Goal: Register for event/course

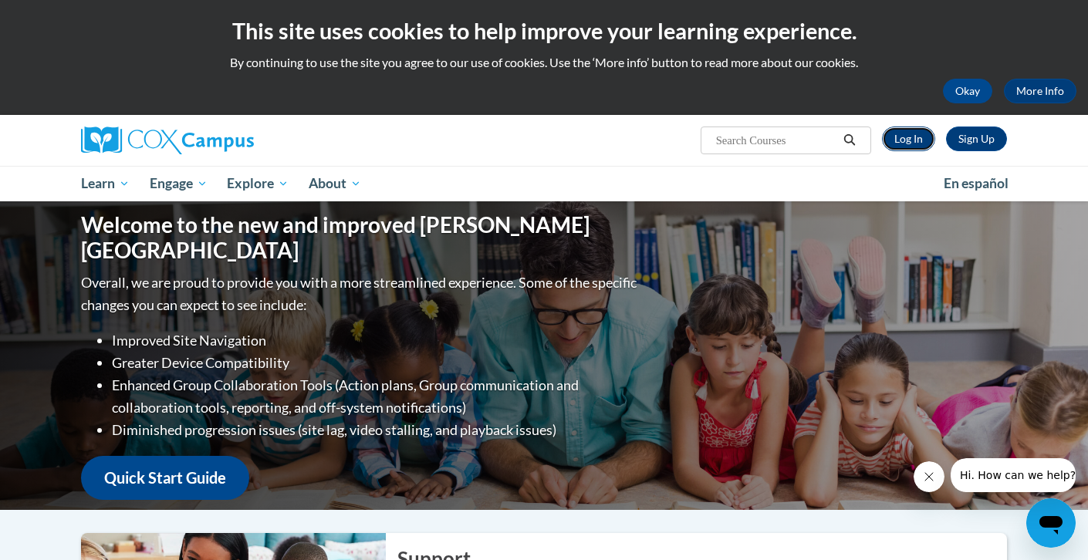
click at [904, 138] on link "Log In" at bounding box center [908, 139] width 53 height 25
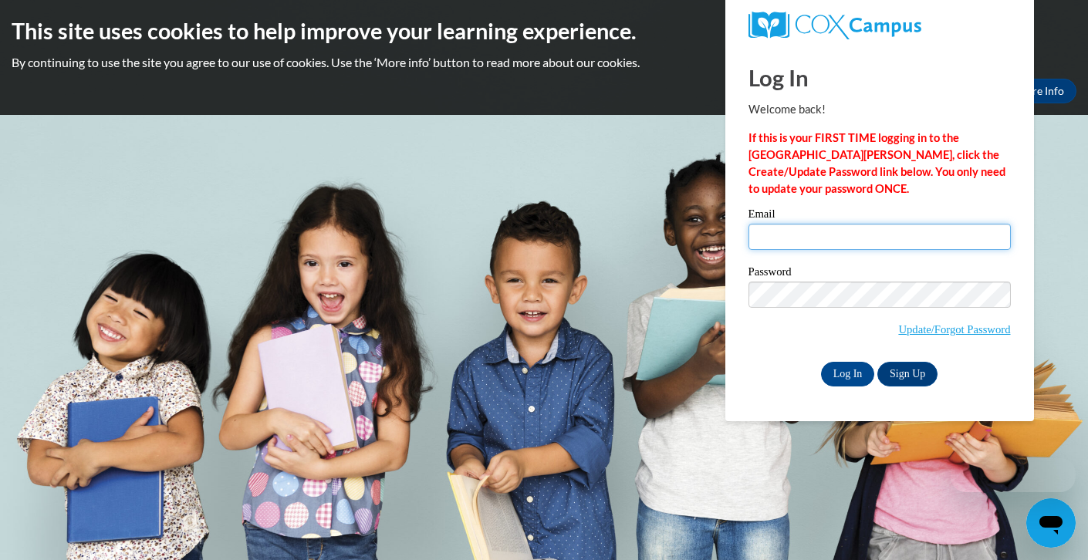
click at [774, 235] on input "Email" at bounding box center [880, 237] width 262 height 26
type input "benjamin.johnston@neenah.k12.wi.us"
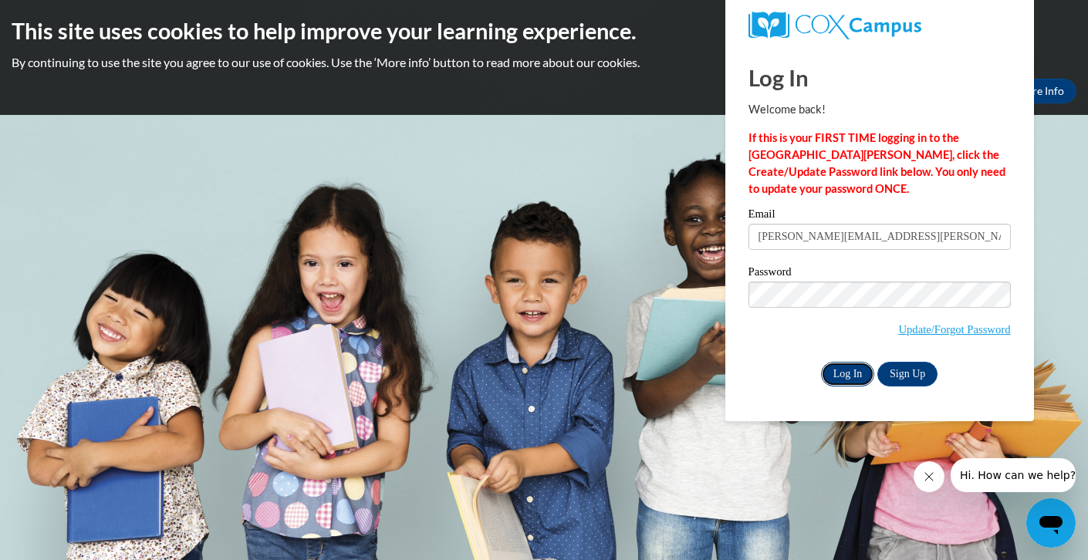
click at [850, 370] on input "Log In" at bounding box center [848, 374] width 54 height 25
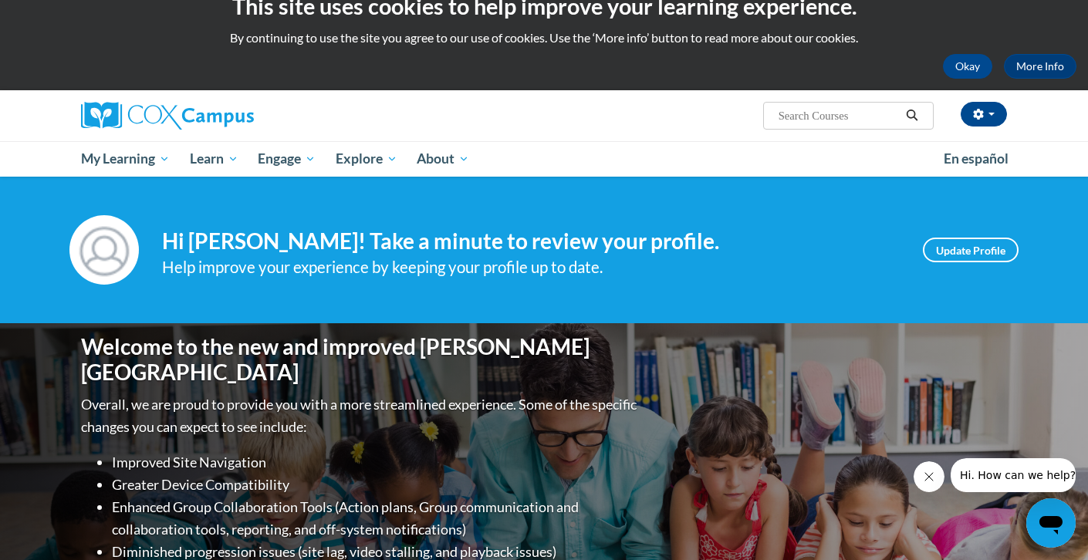
scroll to position [17, 0]
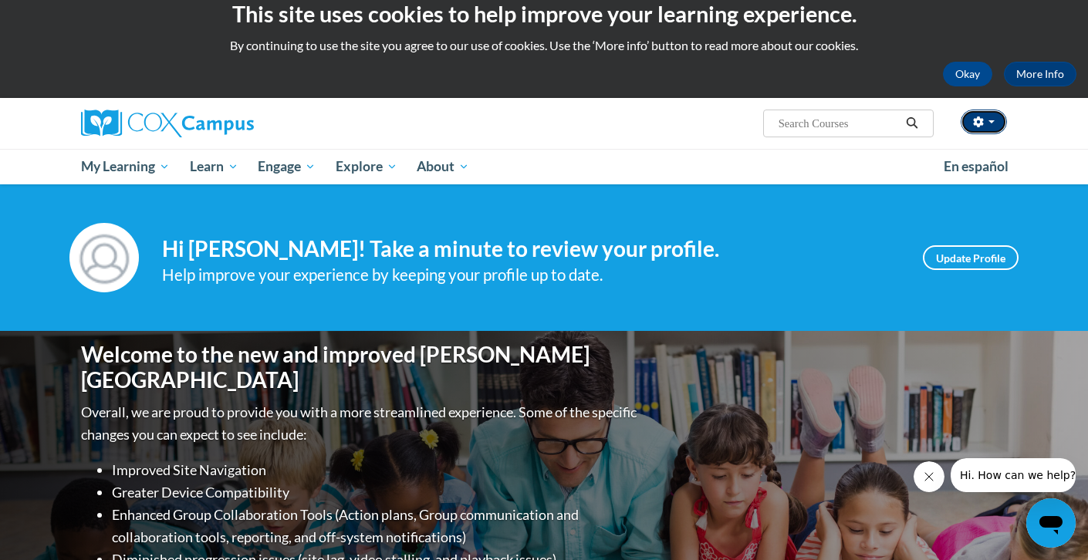
click at [999, 118] on button "button" at bounding box center [984, 122] width 46 height 25
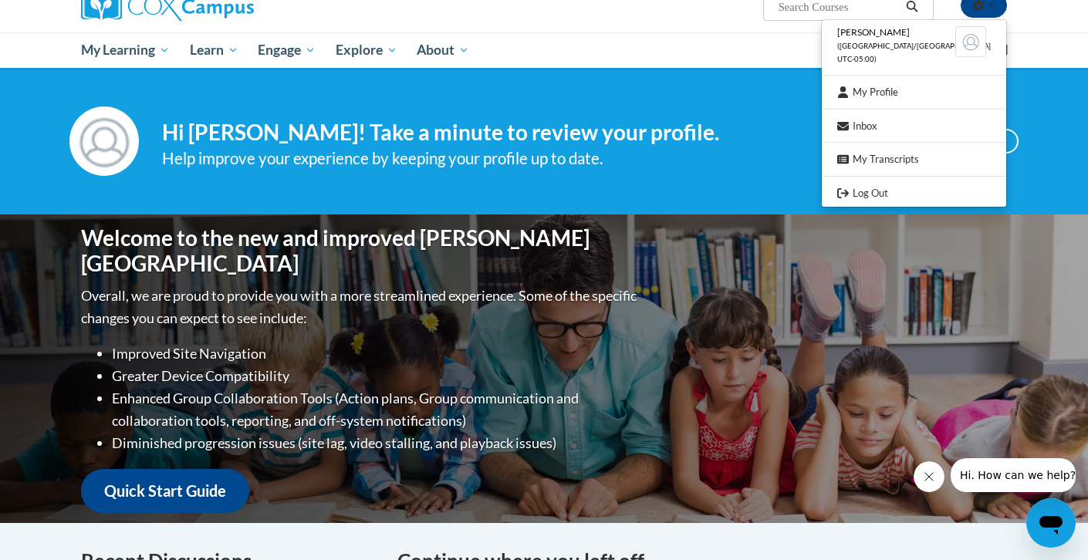
click at [715, 337] on div "Welcome to the new and improved Cox Campus Overall, we are proud to provide you…" at bounding box center [544, 369] width 972 height 309
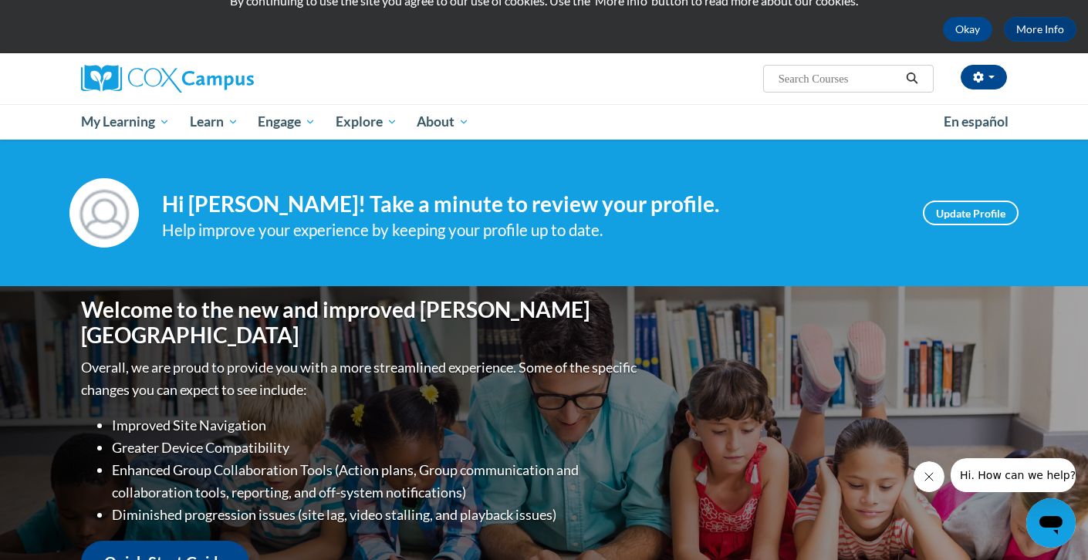
scroll to position [0, 0]
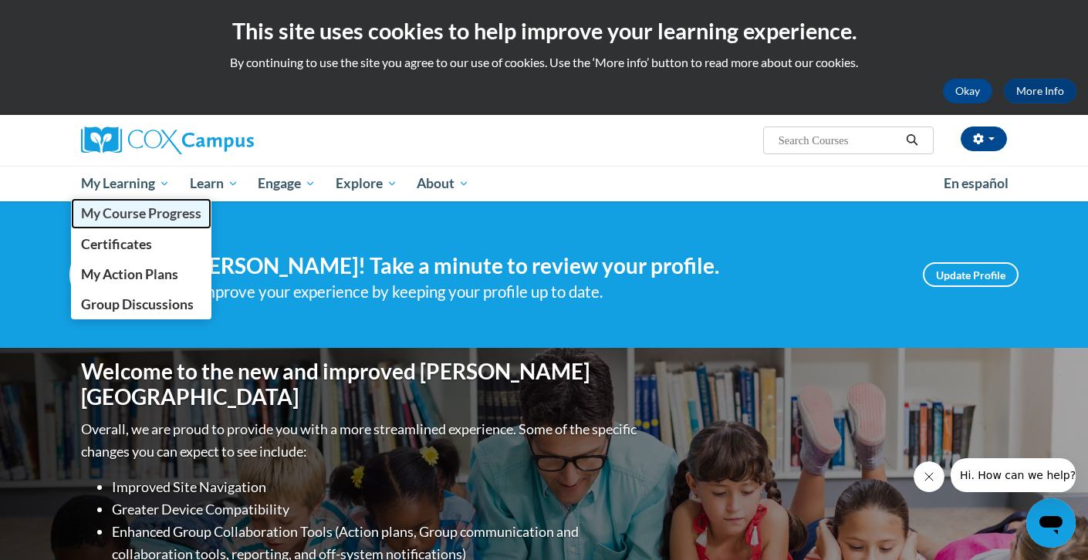
click at [137, 212] on span "My Course Progress" at bounding box center [141, 213] width 120 height 16
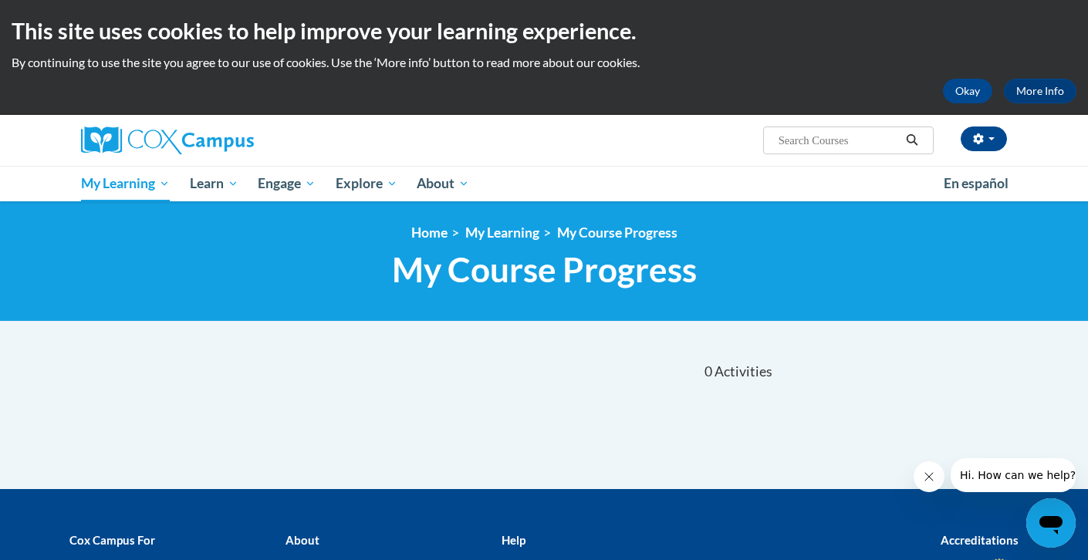
click at [501, 265] on span "My Course Progress" at bounding box center [544, 269] width 305 height 41
click at [525, 230] on link "My Learning" at bounding box center [502, 233] width 74 height 16
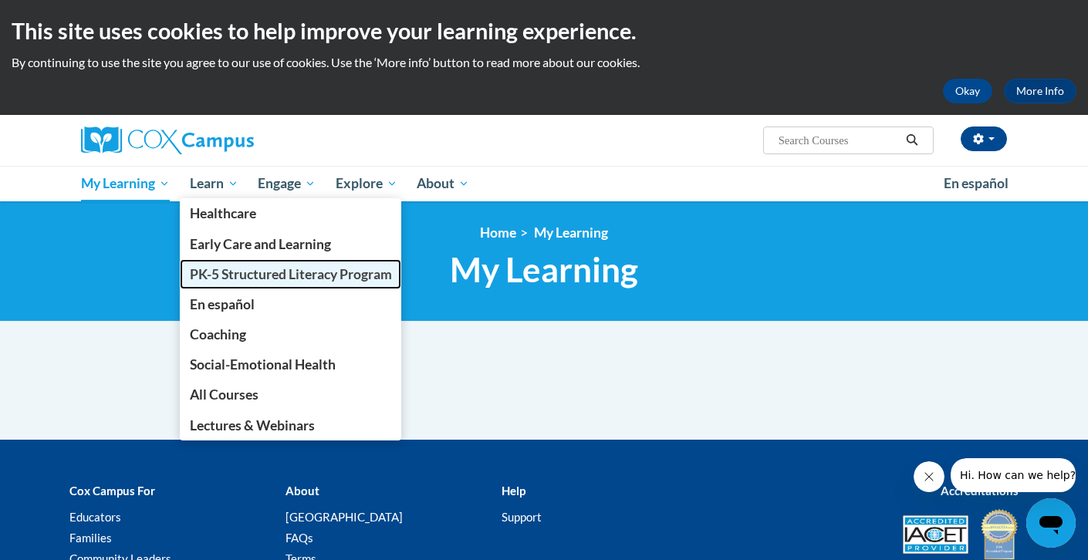
click at [234, 269] on span "PK-5 Structured Literacy Program" at bounding box center [291, 274] width 202 height 16
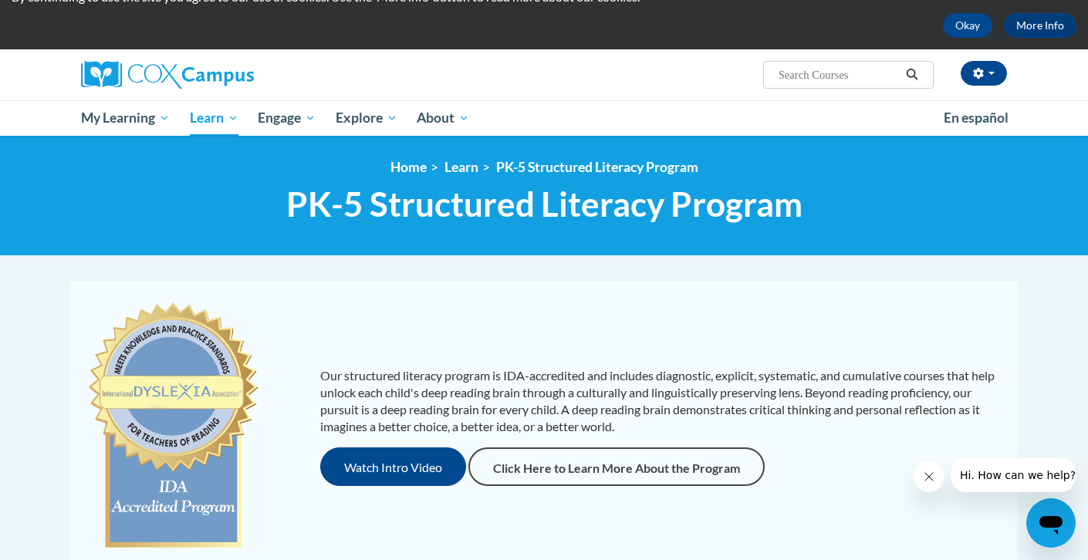
scroll to position [97, 0]
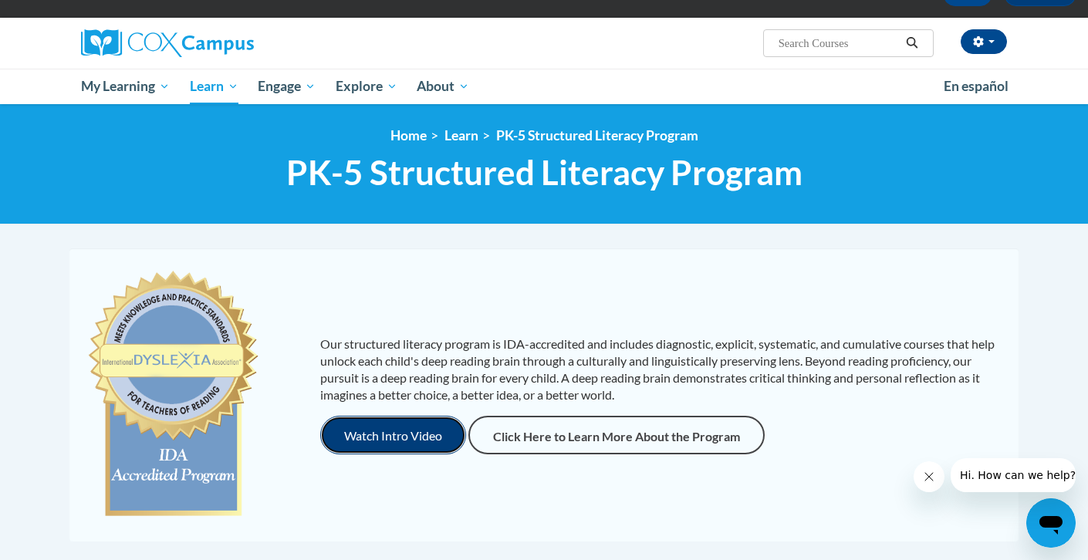
click at [396, 432] on button "Watch Intro Video" at bounding box center [393, 435] width 146 height 39
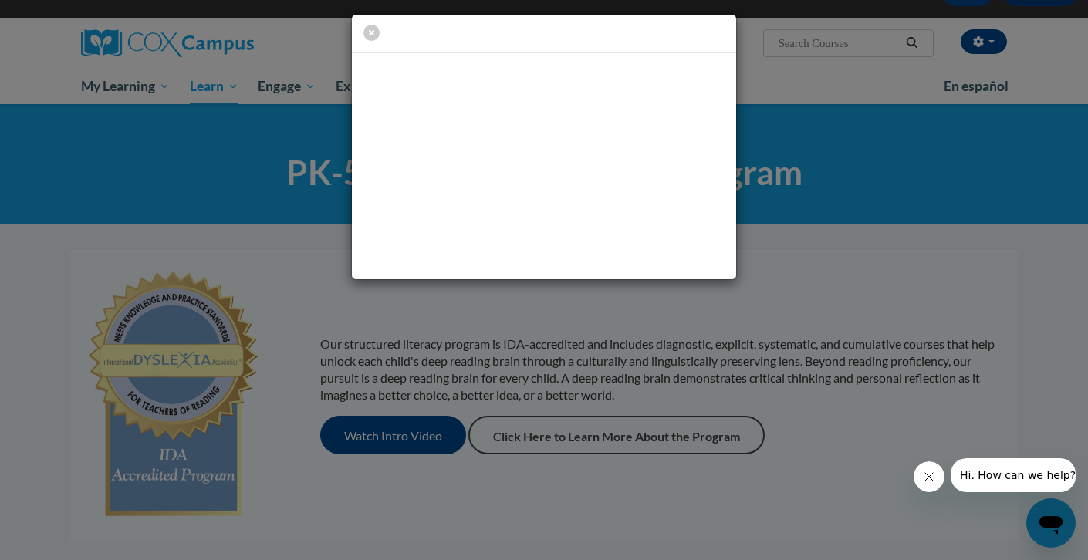
scroll to position [0, 0]
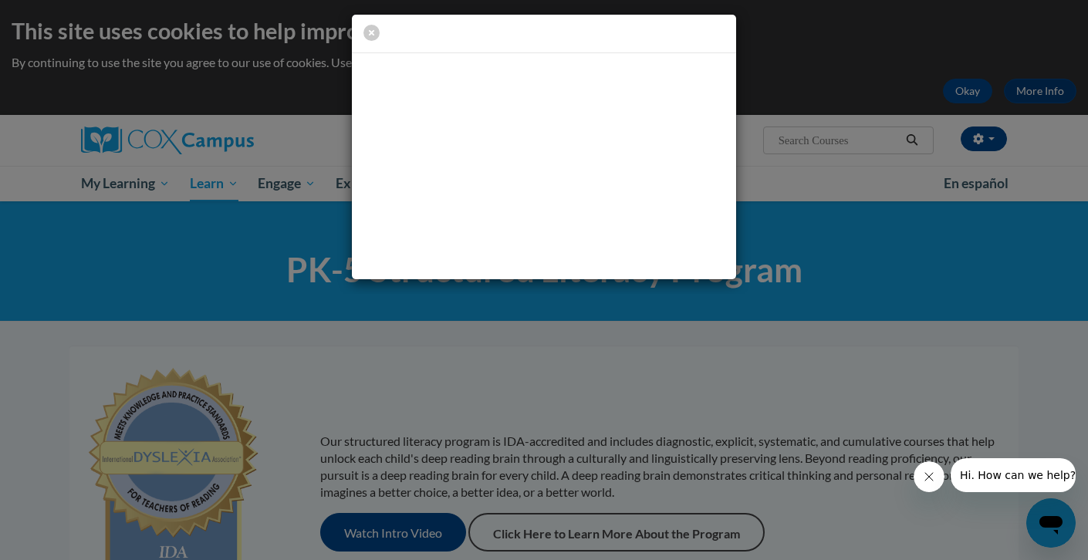
click at [368, 21] on div at bounding box center [544, 34] width 384 height 39
click at [366, 40] on span "button" at bounding box center [371, 32] width 16 height 19
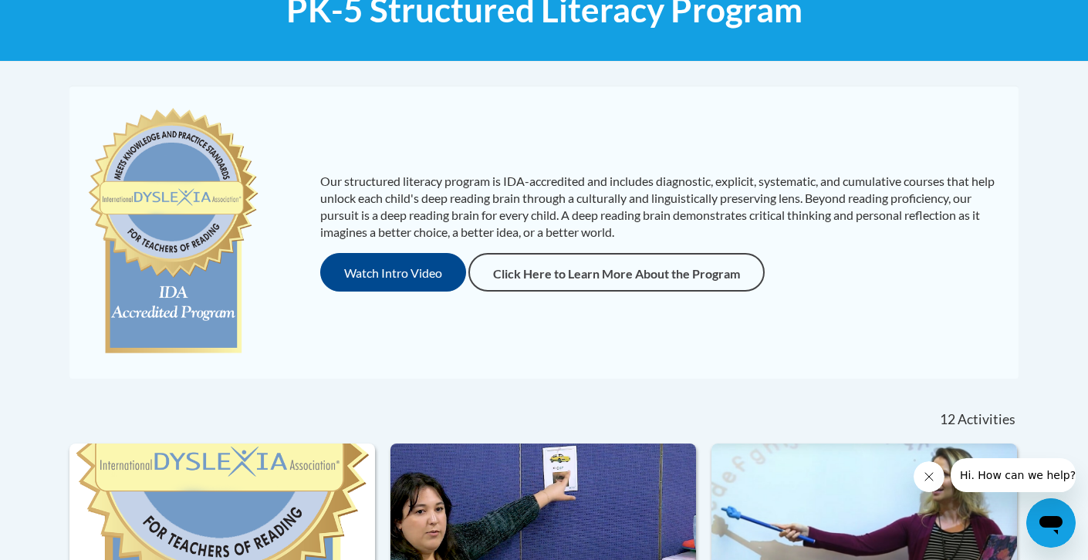
scroll to position [233, 0]
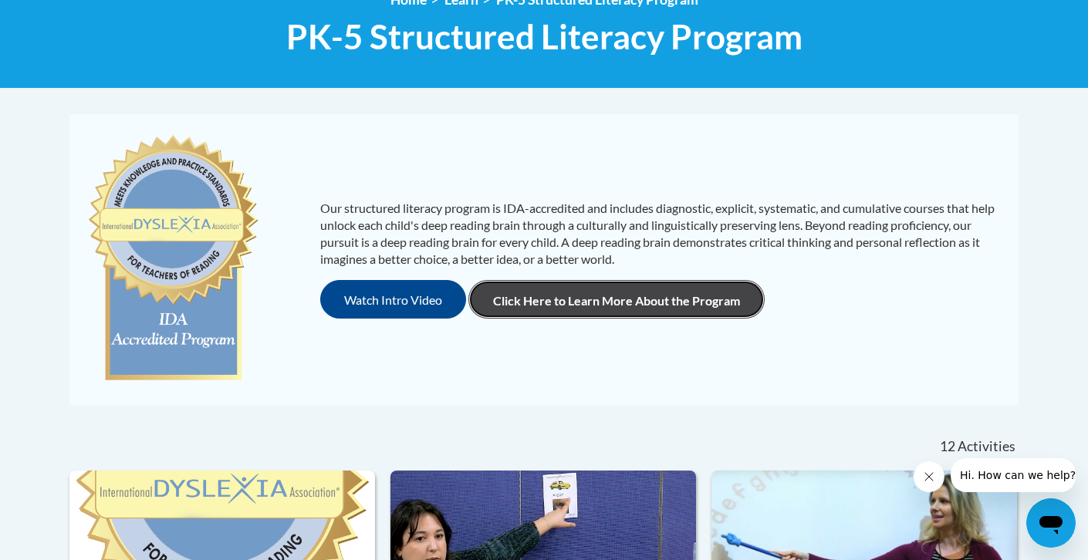
click at [553, 306] on link "Click Here to Learn More About the Program" at bounding box center [616, 299] width 296 height 39
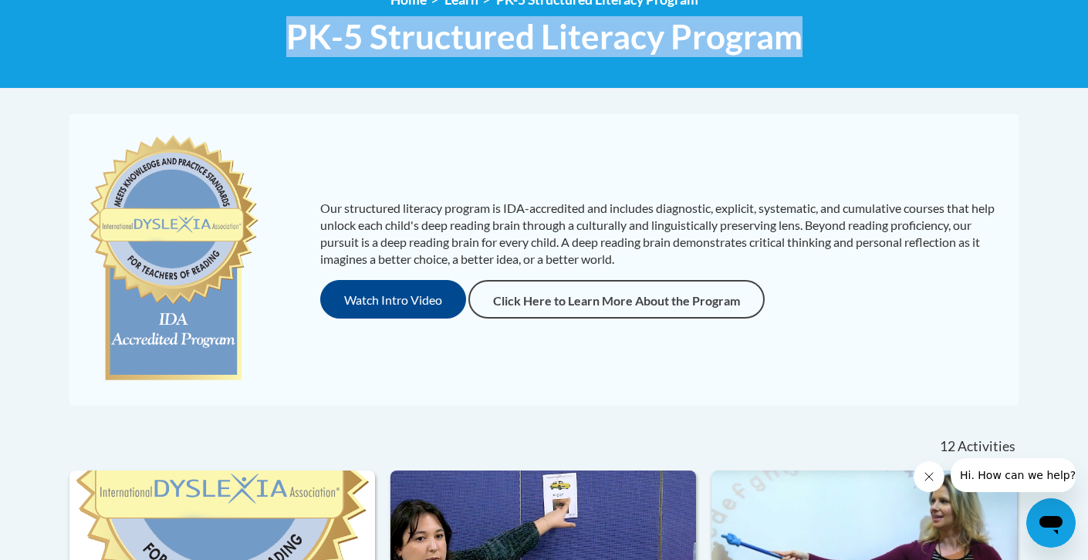
drag, startPoint x: 292, startPoint y: 34, endPoint x: 823, endPoint y: 29, distance: 530.2
click at [823, 29] on h1 "PK-5 Structured Literacy Program PK-5 Structured Literacy Program" at bounding box center [543, 36] width 949 height 41
copy span "PK-5 Structured Literacy Program"
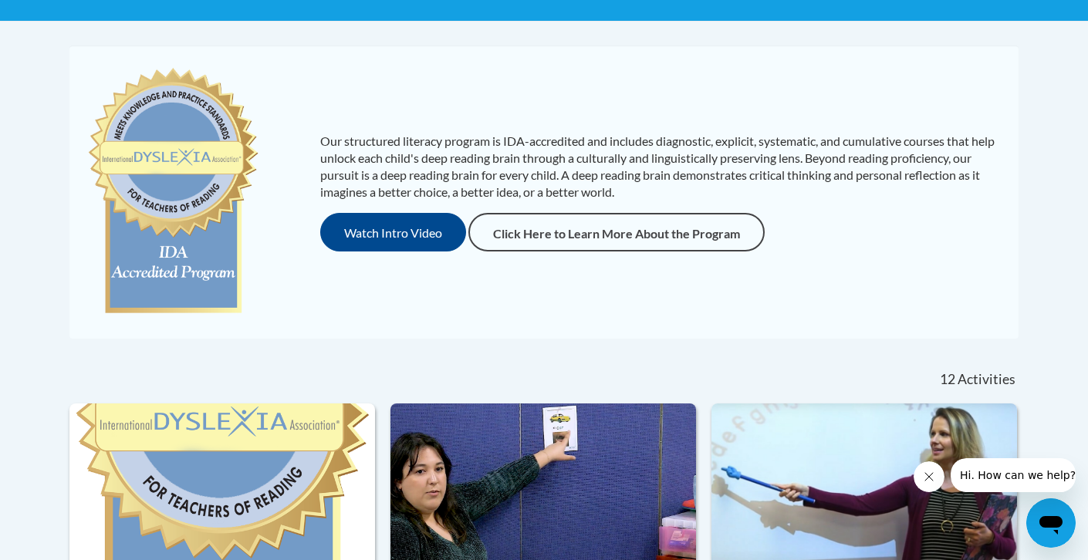
scroll to position [302, 0]
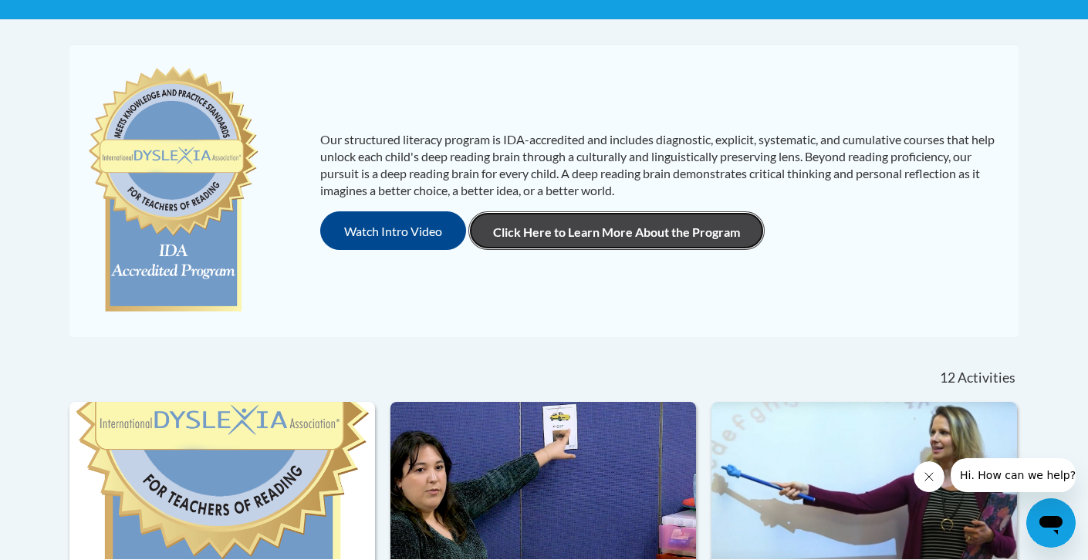
click at [592, 233] on link "Click Here to Learn More About the Program" at bounding box center [616, 230] width 296 height 39
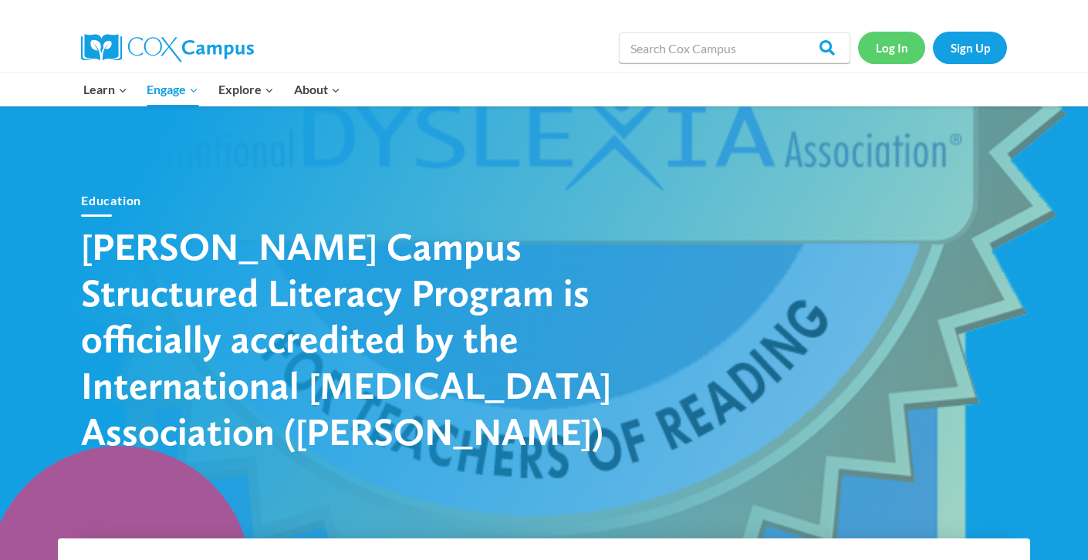
click at [882, 49] on link "Log In" at bounding box center [891, 48] width 67 height 32
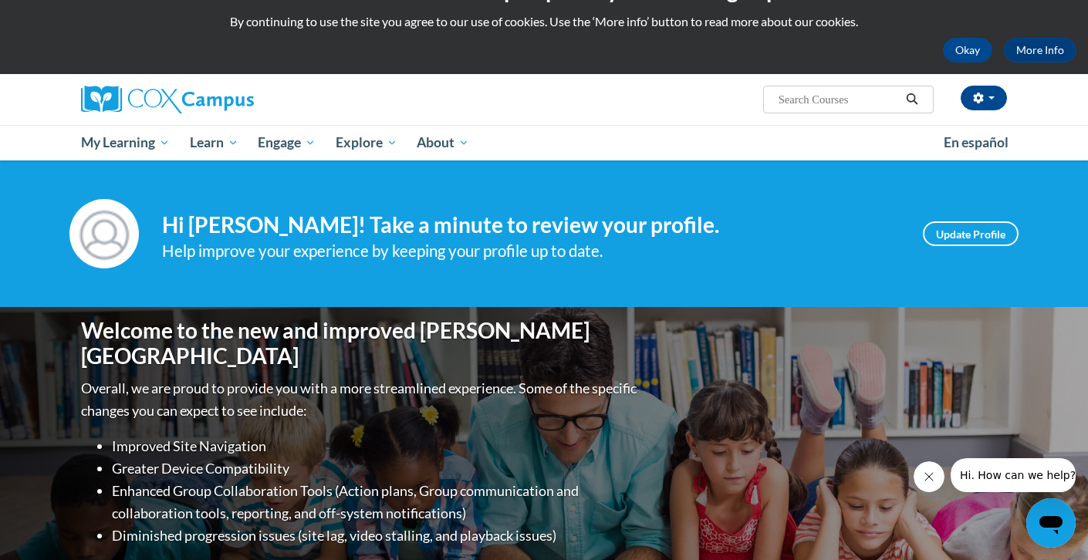
scroll to position [49, 0]
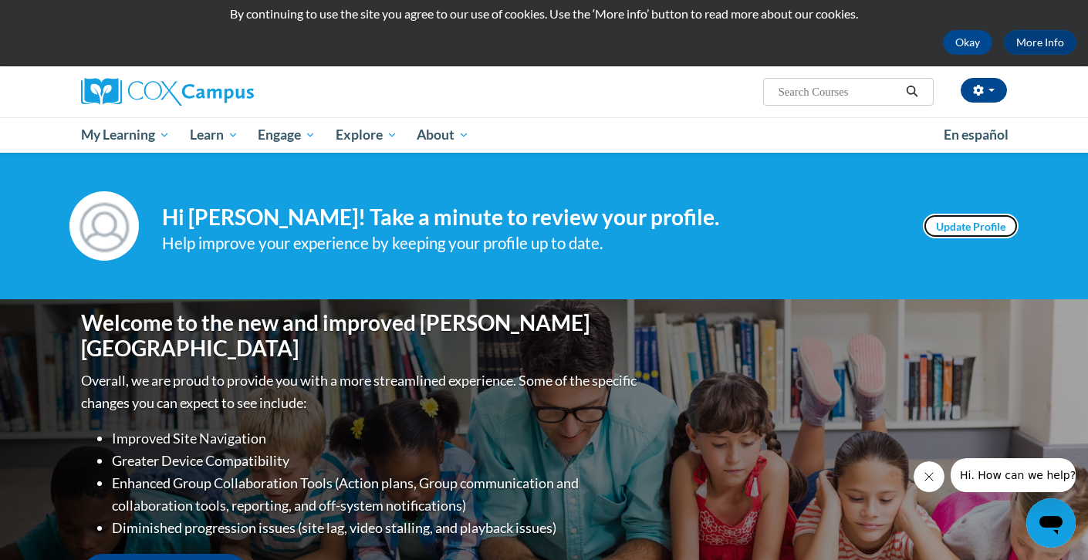
click at [956, 228] on link "Update Profile" at bounding box center [971, 226] width 96 height 25
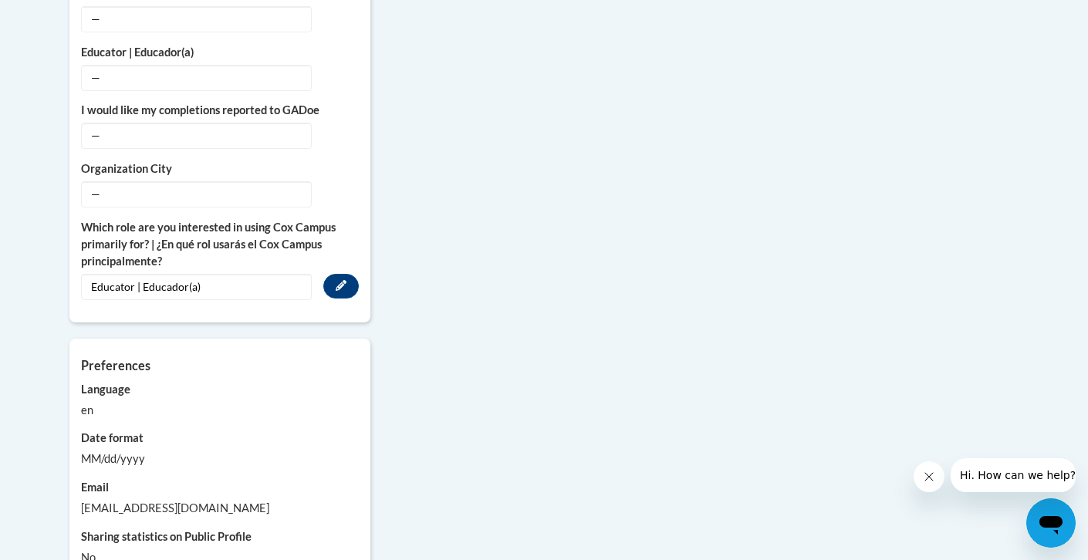
scroll to position [1169, 0]
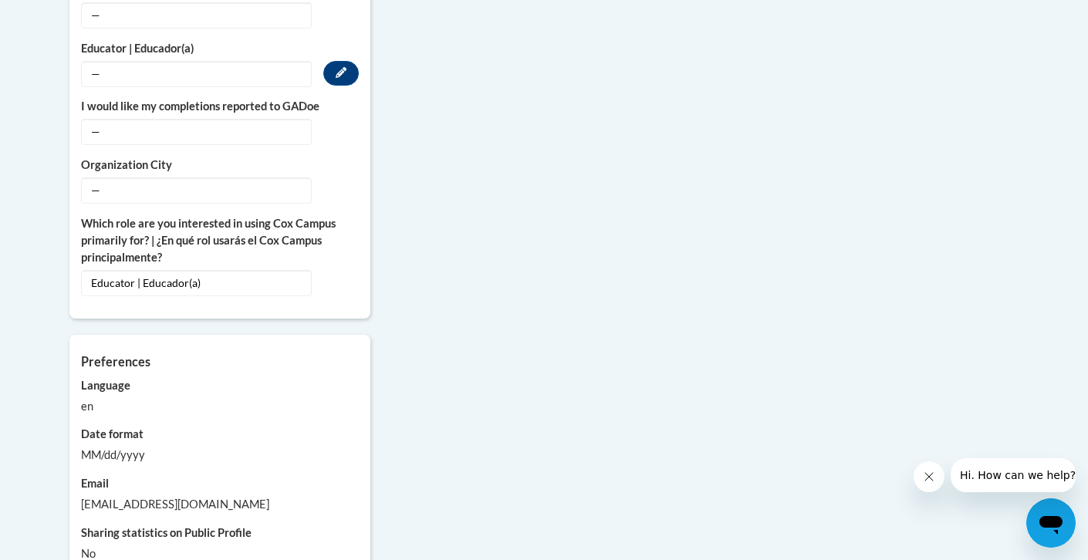
click at [167, 67] on span "—" at bounding box center [196, 74] width 231 height 26
click at [334, 61] on button "Edit" at bounding box center [340, 73] width 35 height 25
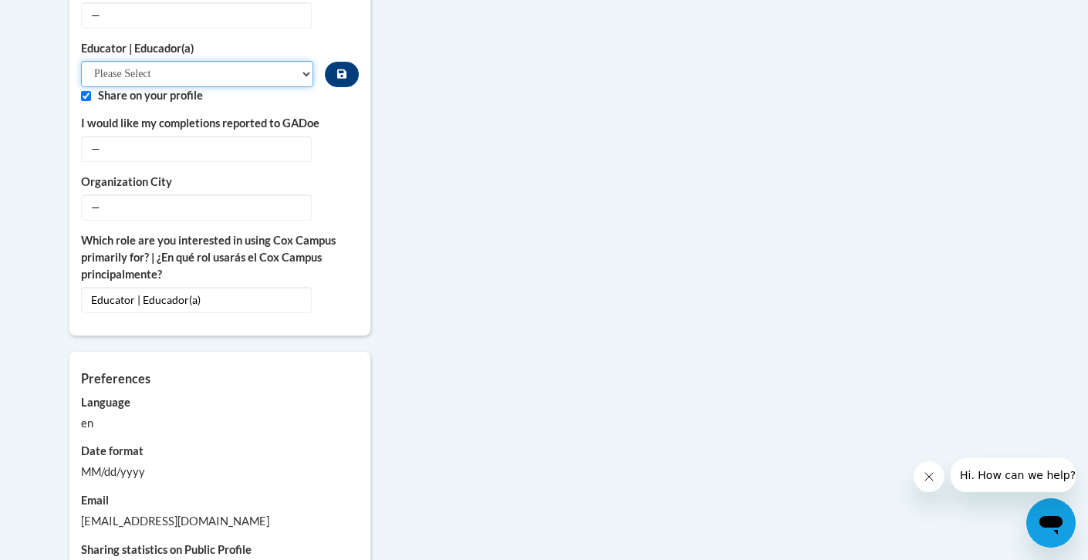
click at [230, 64] on select "Please Select Early Learning/Daycare Teacher/Family Home Care Provider | Maestr…" at bounding box center [197, 74] width 232 height 26
select select "11a86997-7122-4e2e-80c7-11975180ece4"
click at [81, 61] on select "Please Select Early Learning/Daycare Teacher/Family Home Care Provider | Maestr…" at bounding box center [197, 74] width 232 height 26
click at [243, 61] on select "Please Select Early Learning/Daycare Teacher/Family Home Care Provider | Maestr…" at bounding box center [197, 74] width 232 height 26
click at [81, 61] on select "Please Select Early Learning/Daycare Teacher/Family Home Care Provider | Maestr…" at bounding box center [197, 74] width 232 height 26
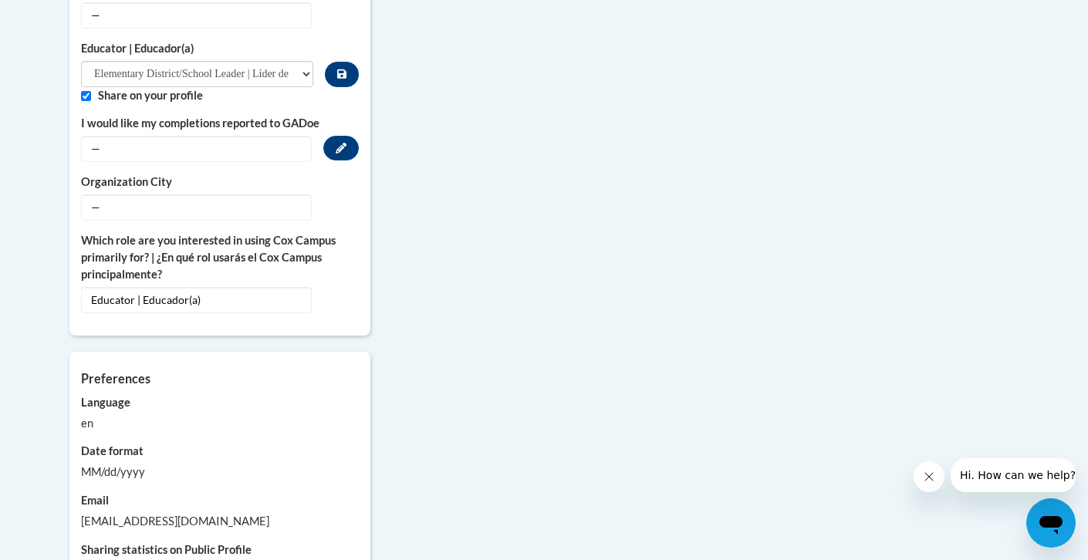
click at [238, 136] on span "—" at bounding box center [196, 149] width 231 height 26
click at [332, 136] on button "Edit" at bounding box center [340, 148] width 35 height 25
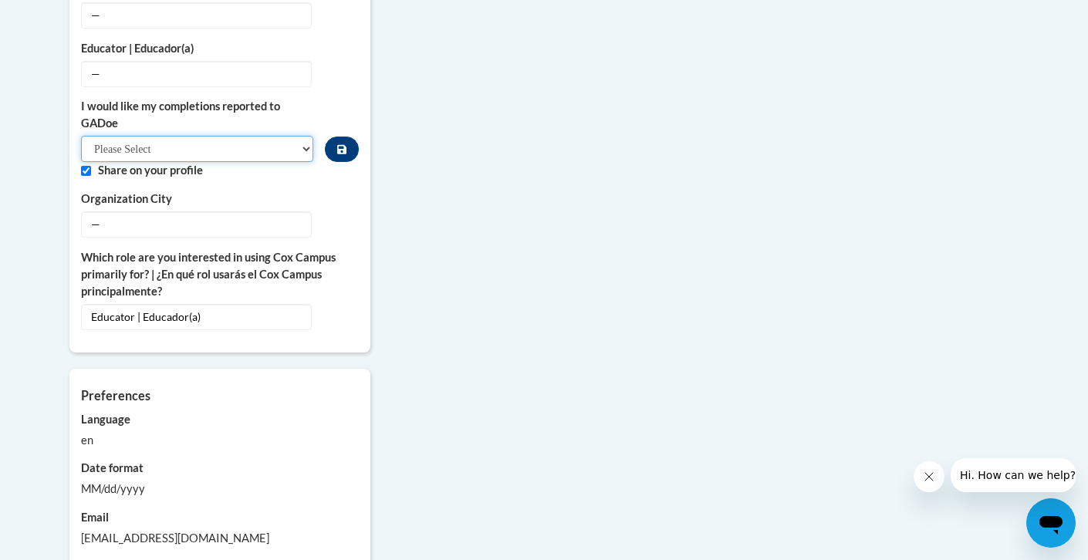
click at [293, 136] on select "Please Select Yes No" at bounding box center [197, 149] width 232 height 26
select select "603ba6f8-c7dd-435b-84cd-d4c8cfb77024"
click at [81, 136] on select "Please Select Yes No" at bounding box center [197, 149] width 232 height 26
click at [336, 218] on icon "Custom profile fields" at bounding box center [341, 223] width 11 height 11
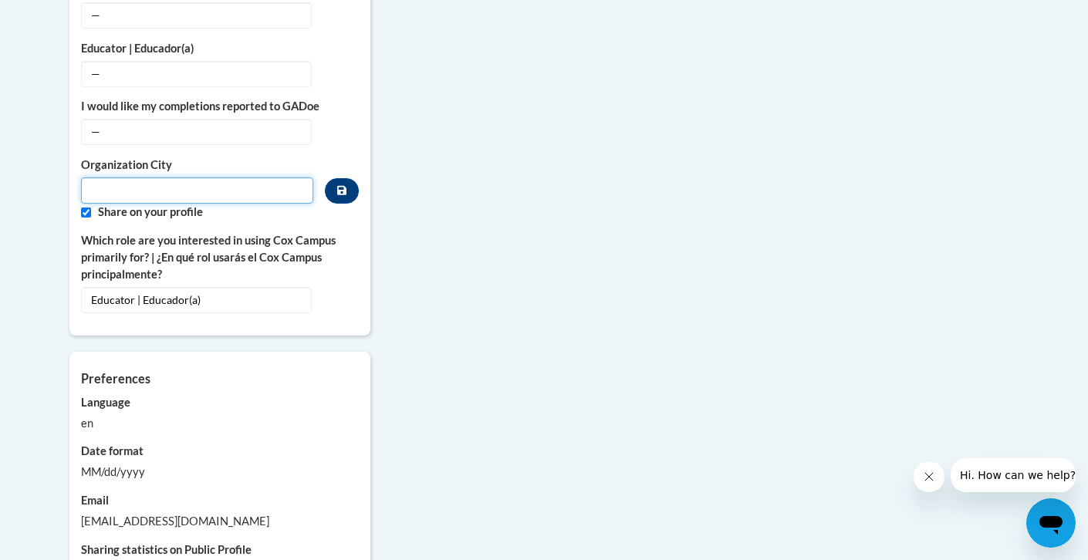
click at [218, 178] on input "Metadata input" at bounding box center [197, 190] width 232 height 26
type input "Neenah"
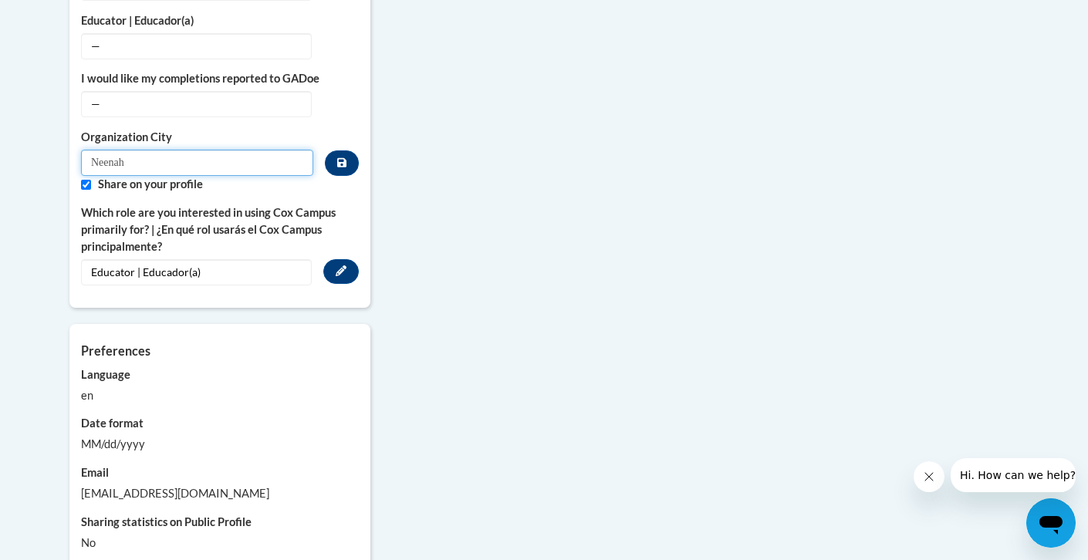
scroll to position [1198, 0]
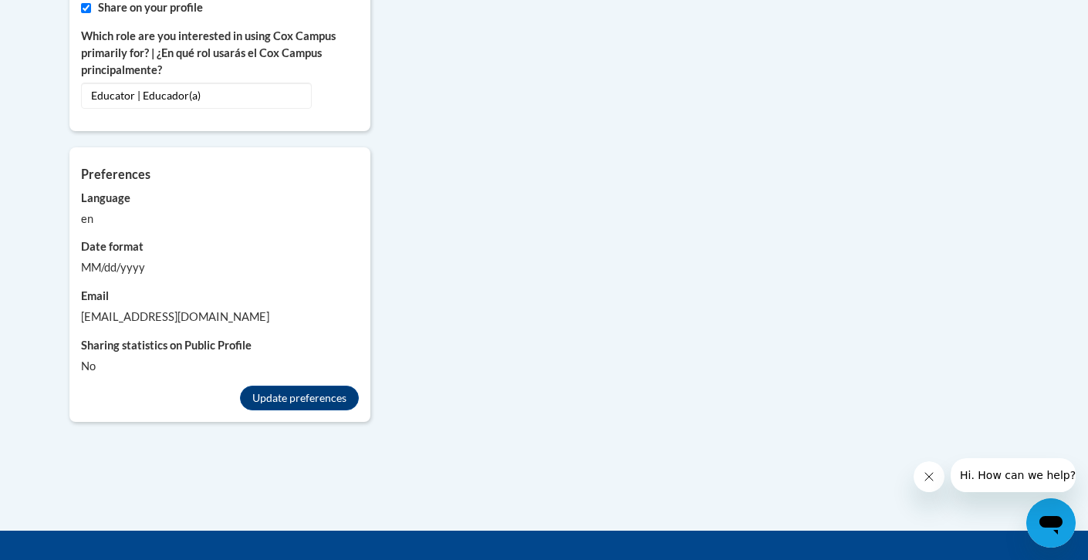
scroll to position [1378, 0]
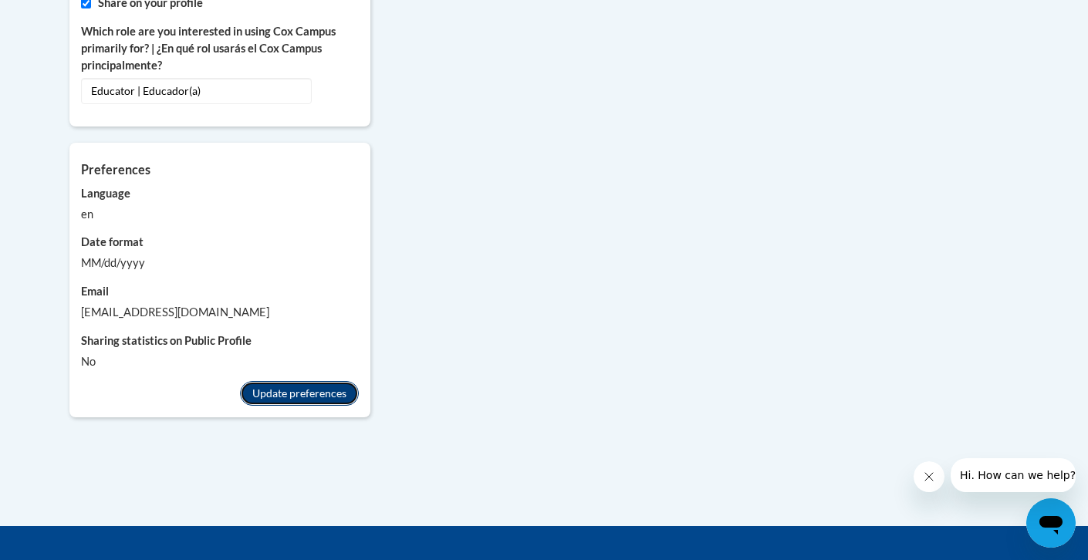
click at [297, 381] on button "Update preferences" at bounding box center [299, 393] width 119 height 25
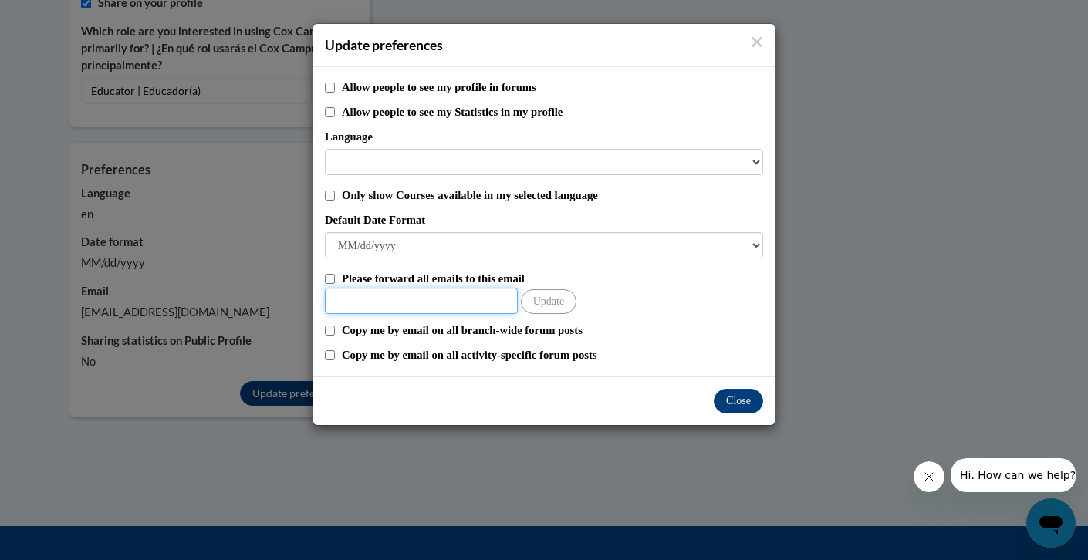
click at [384, 299] on input "Other Email" at bounding box center [421, 301] width 193 height 26
type input "1benjaminjohnston@gmail.com"
click at [422, 296] on input "1benjaminjohnston@gmail.com" at bounding box center [421, 301] width 193 height 26
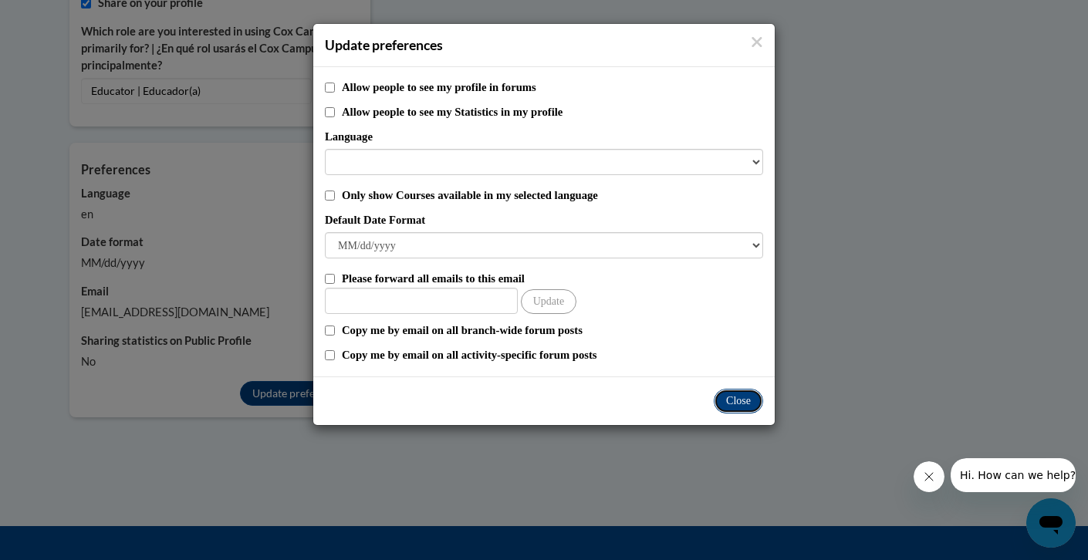
click at [732, 394] on button "Close" at bounding box center [738, 401] width 49 height 25
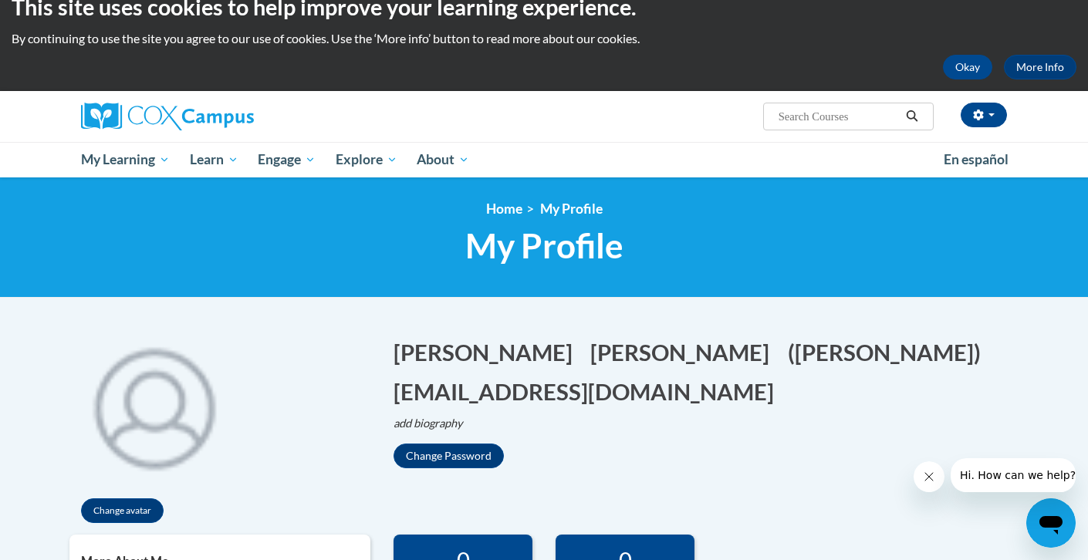
scroll to position [0, 0]
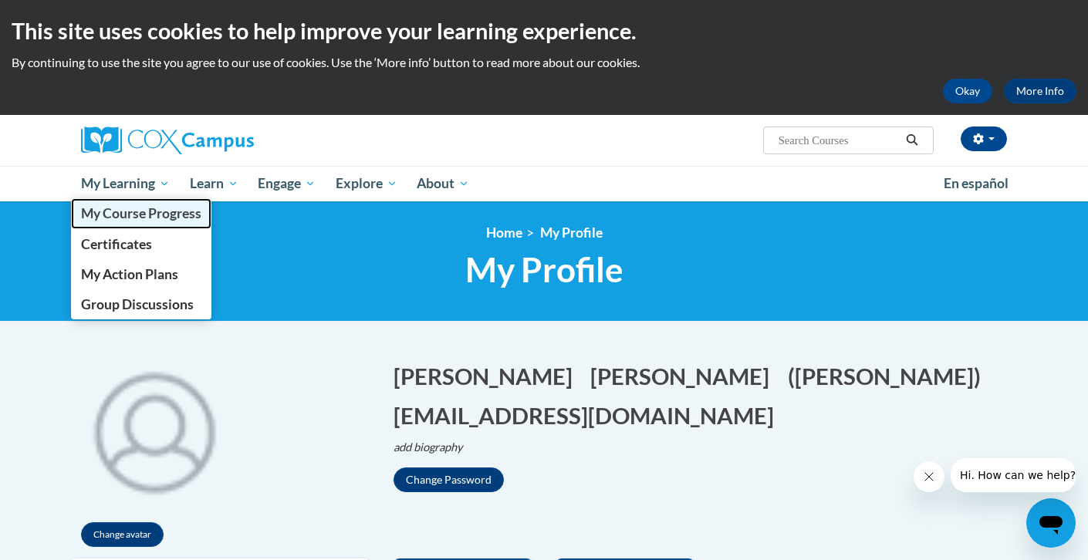
click at [154, 211] on span "My Course Progress" at bounding box center [141, 213] width 120 height 16
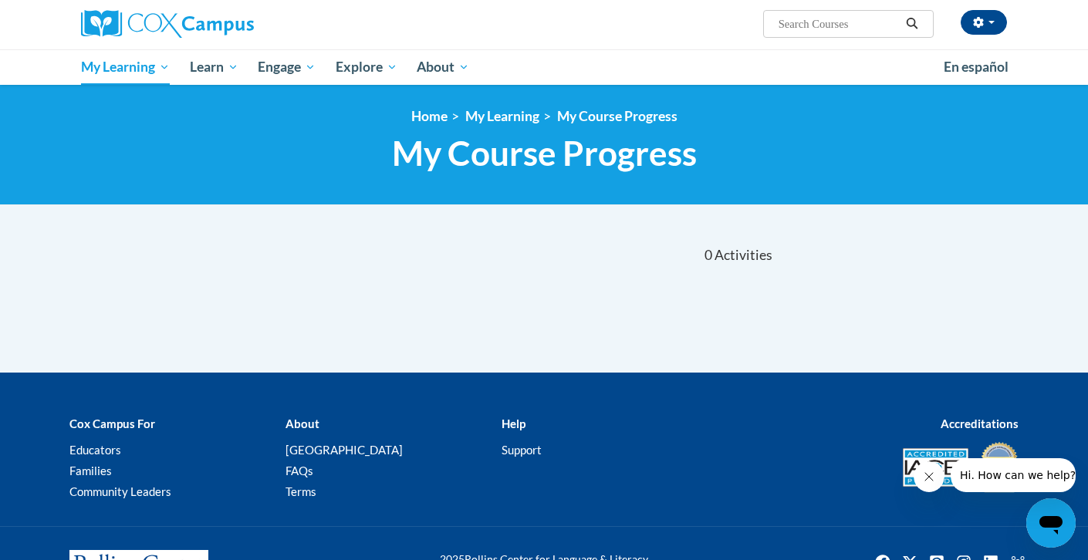
scroll to position [117, 0]
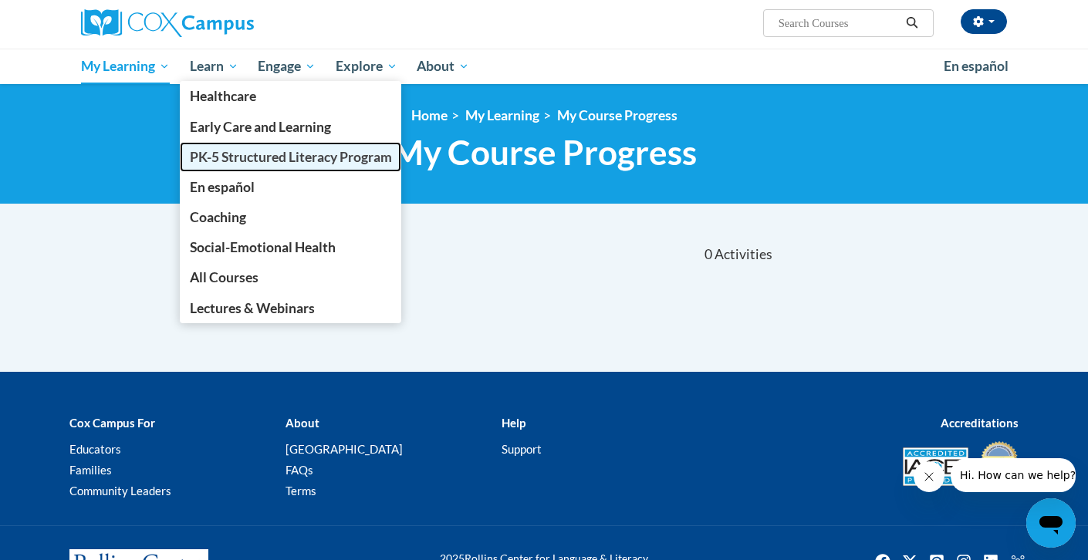
click at [251, 150] on span "PK-5 Structured Literacy Program" at bounding box center [291, 157] width 202 height 16
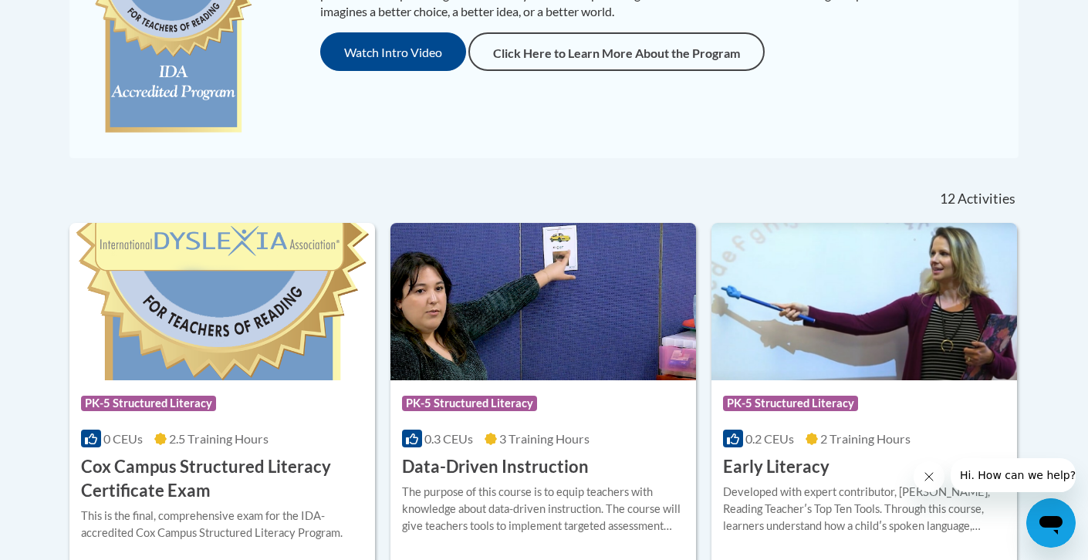
scroll to position [484, 0]
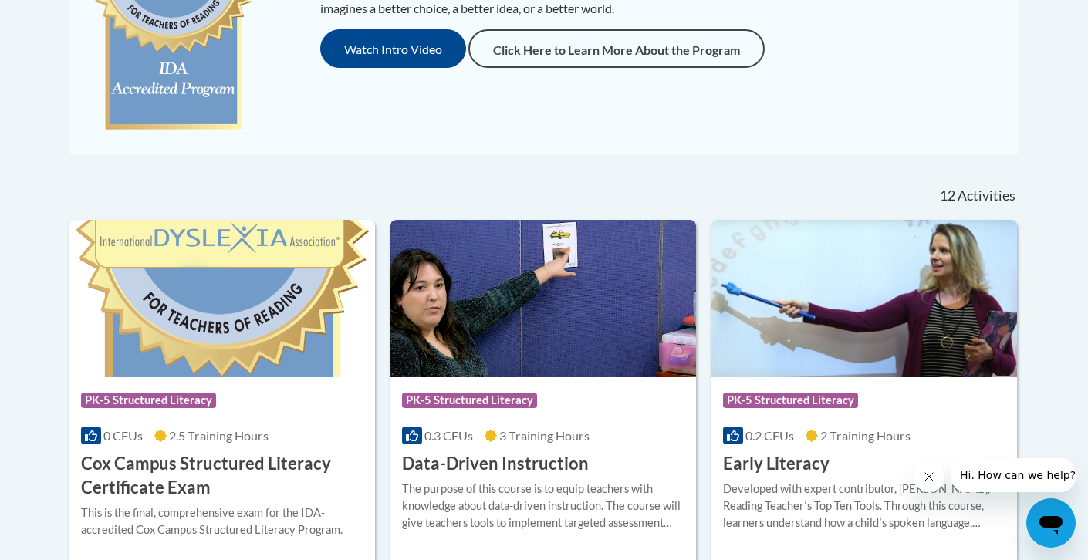
click at [550, 292] on img at bounding box center [543, 298] width 306 height 157
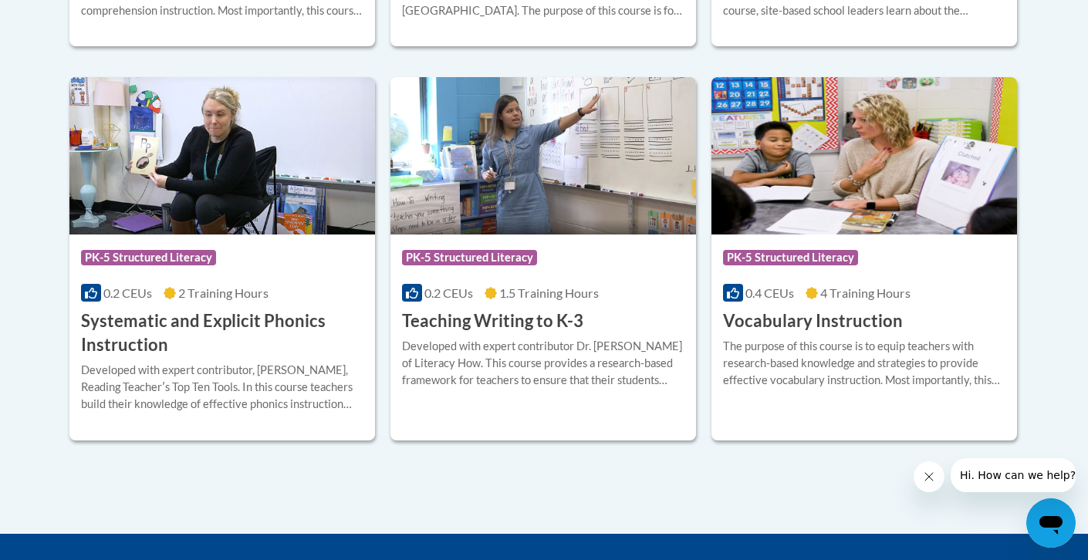
scroll to position [2017, 0]
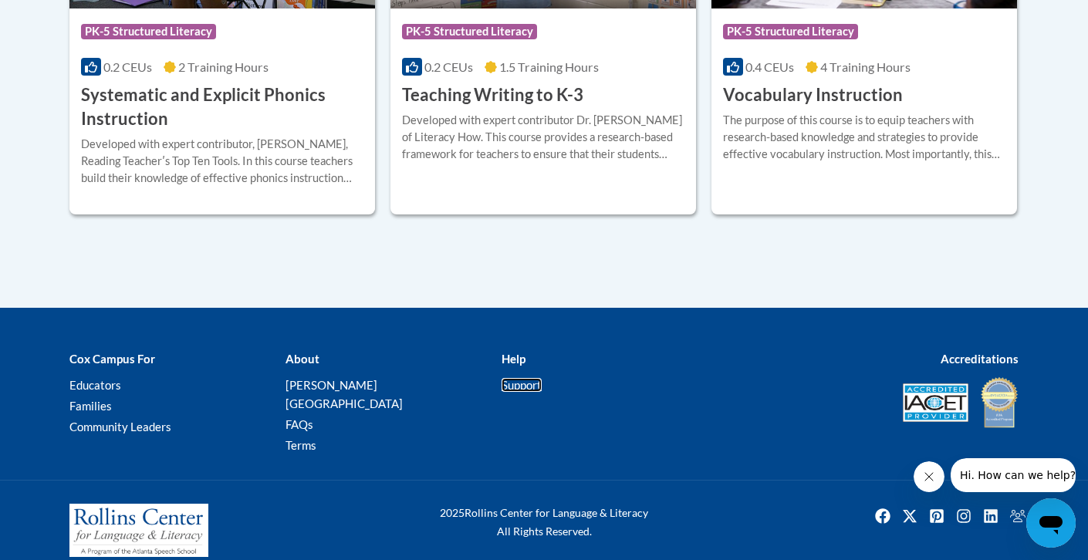
click at [519, 387] on link "Support" at bounding box center [522, 385] width 40 height 14
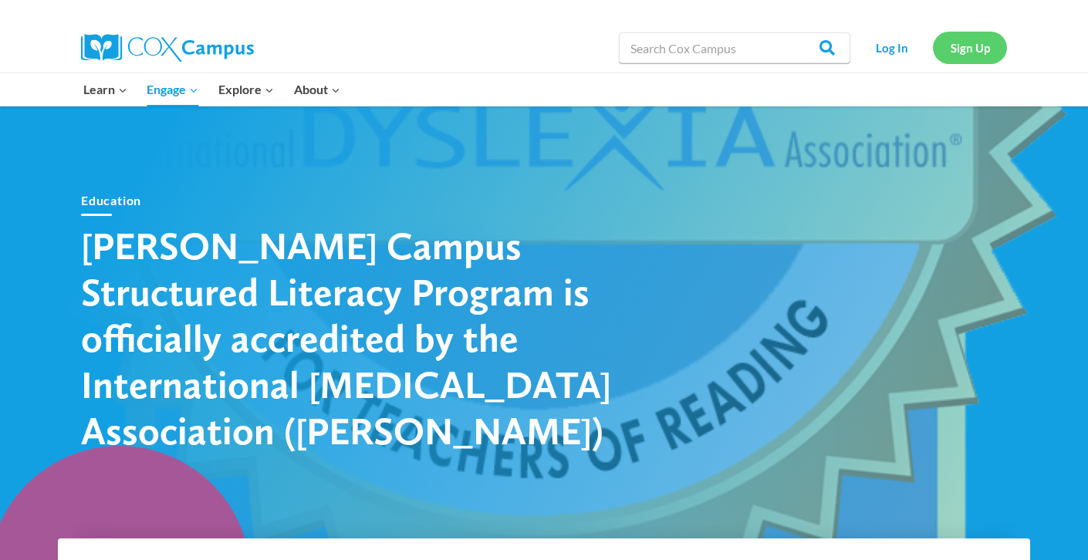
click at [958, 54] on link "Sign Up" at bounding box center [970, 48] width 74 height 32
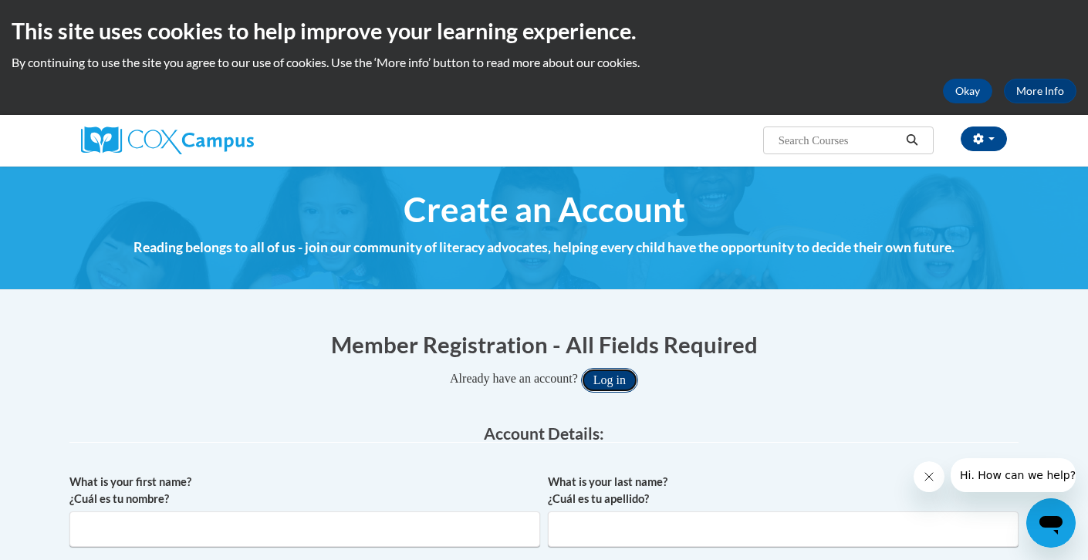
click at [615, 377] on button "Log in" at bounding box center [609, 380] width 57 height 25
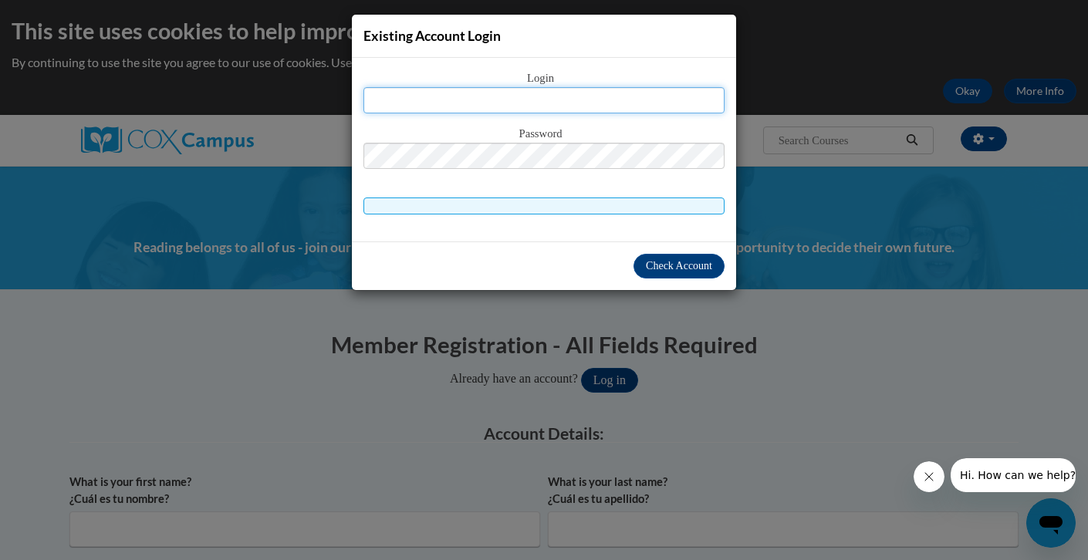
click at [546, 107] on input "text" at bounding box center [543, 100] width 361 height 26
type input "benjamin.johnston@neenah.k12.wi.us"
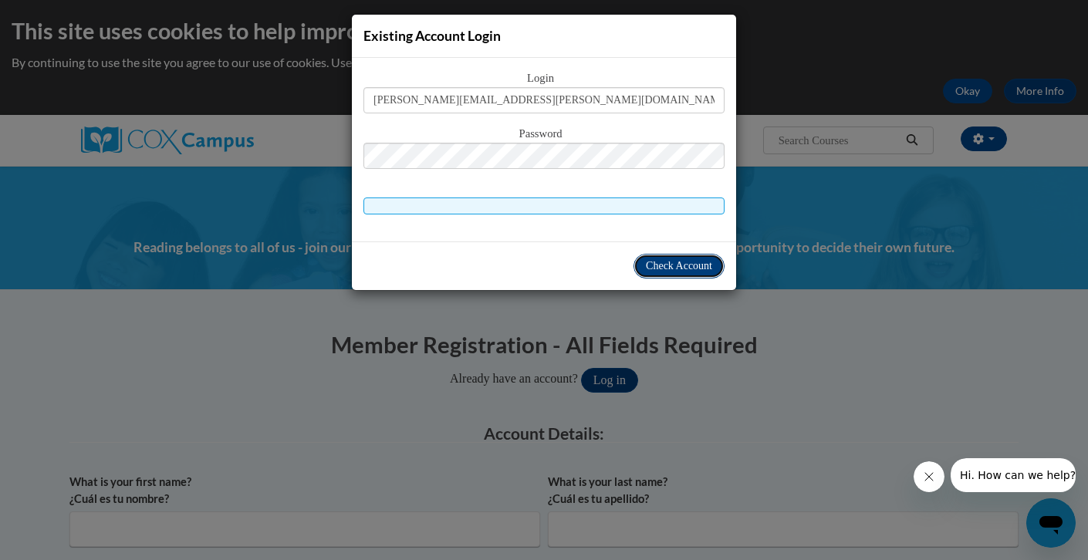
click at [659, 276] on button "Check Account" at bounding box center [679, 266] width 91 height 25
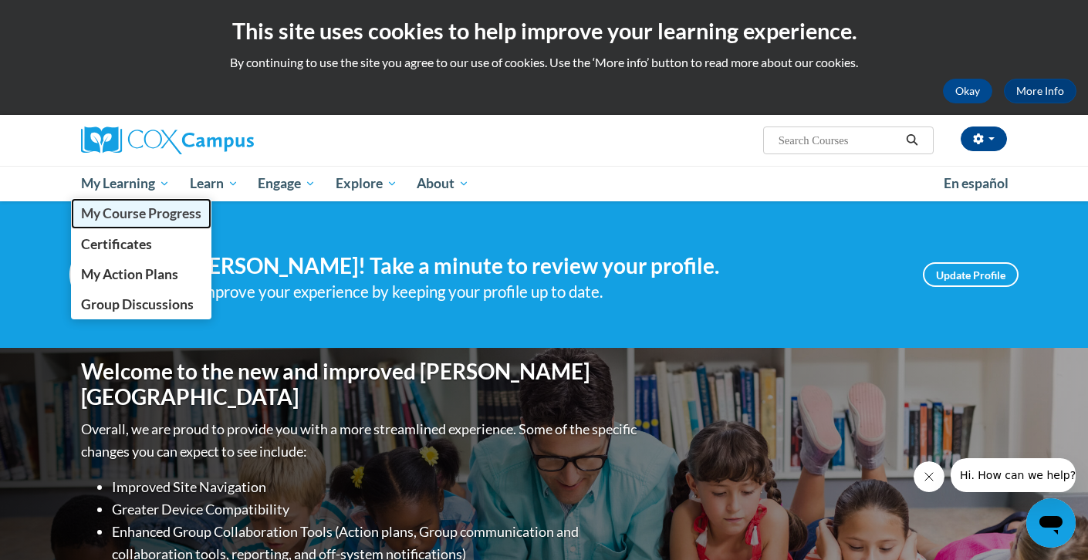
click at [134, 213] on span "My Course Progress" at bounding box center [141, 213] width 120 height 16
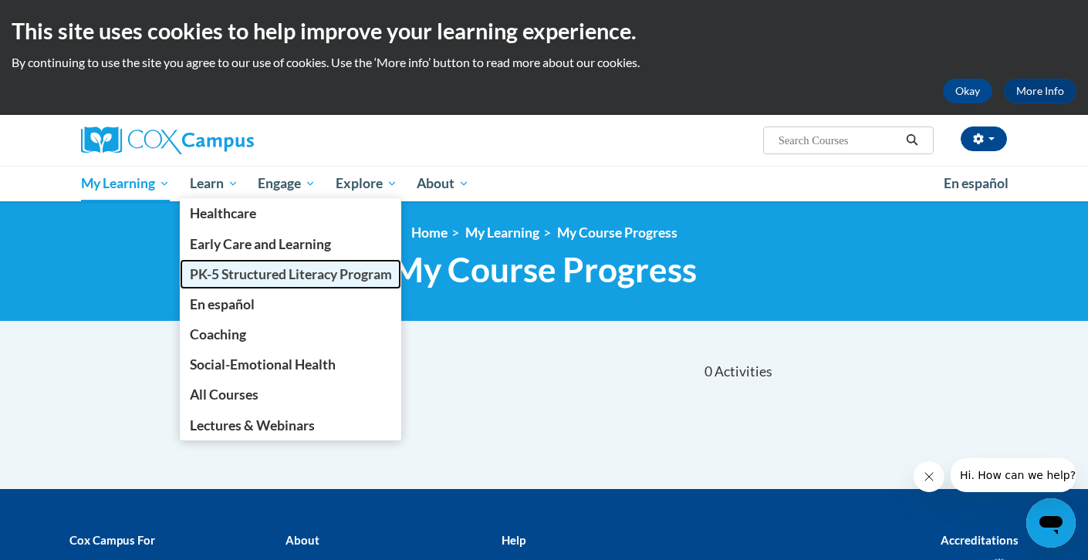
click at [260, 269] on span "PK-5 Structured Literacy Program" at bounding box center [291, 274] width 202 height 16
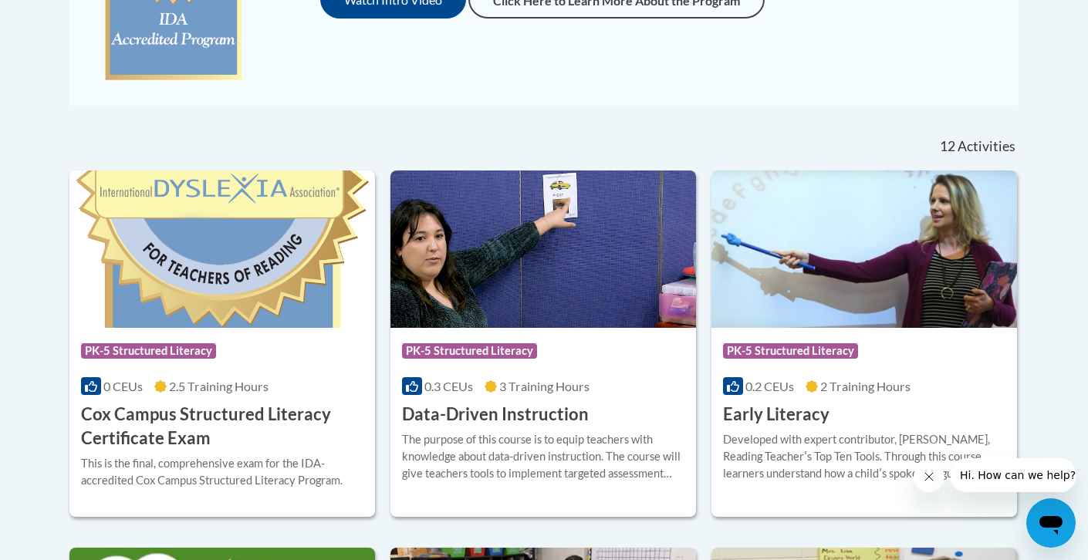
scroll to position [536, 0]
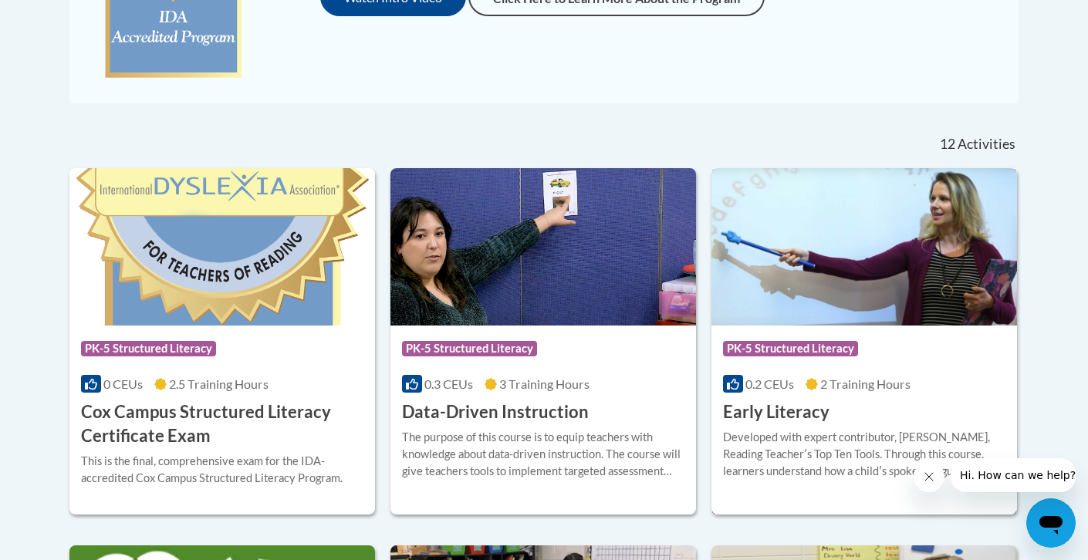
click at [792, 413] on h3 "Early Literacy" at bounding box center [776, 412] width 106 height 24
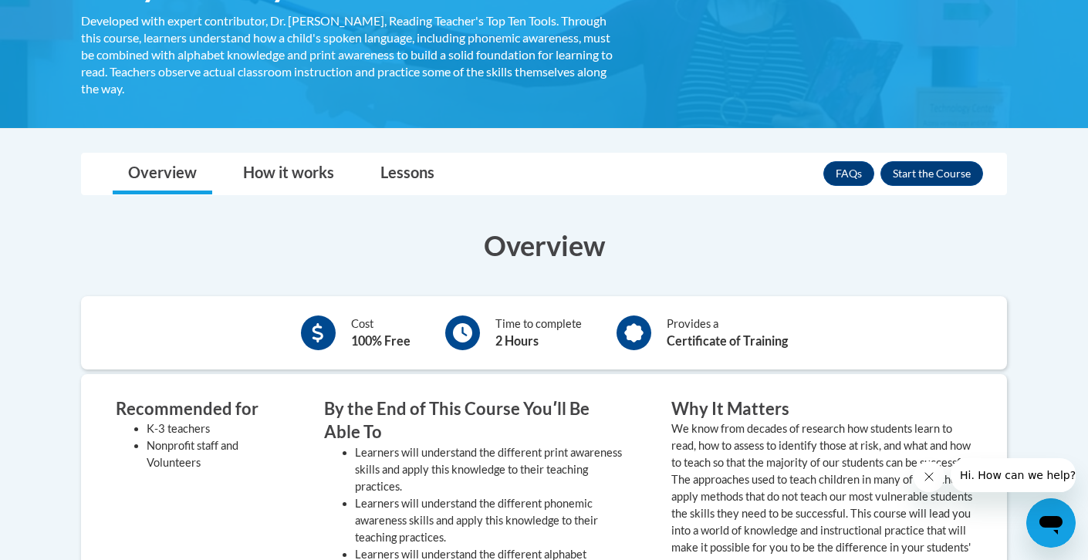
scroll to position [315, 0]
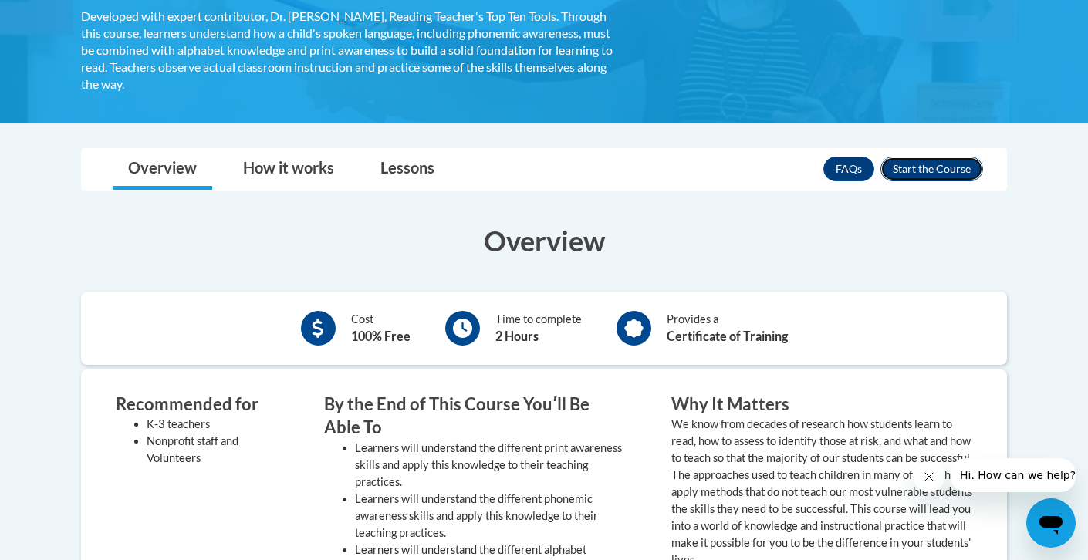
click at [910, 167] on button "Enroll" at bounding box center [931, 169] width 103 height 25
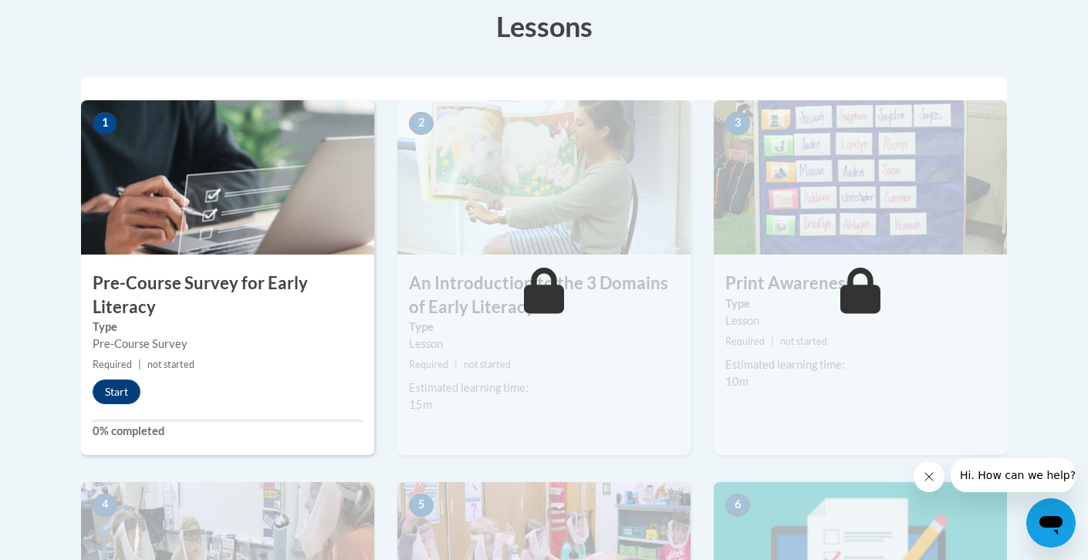
scroll to position [448, 0]
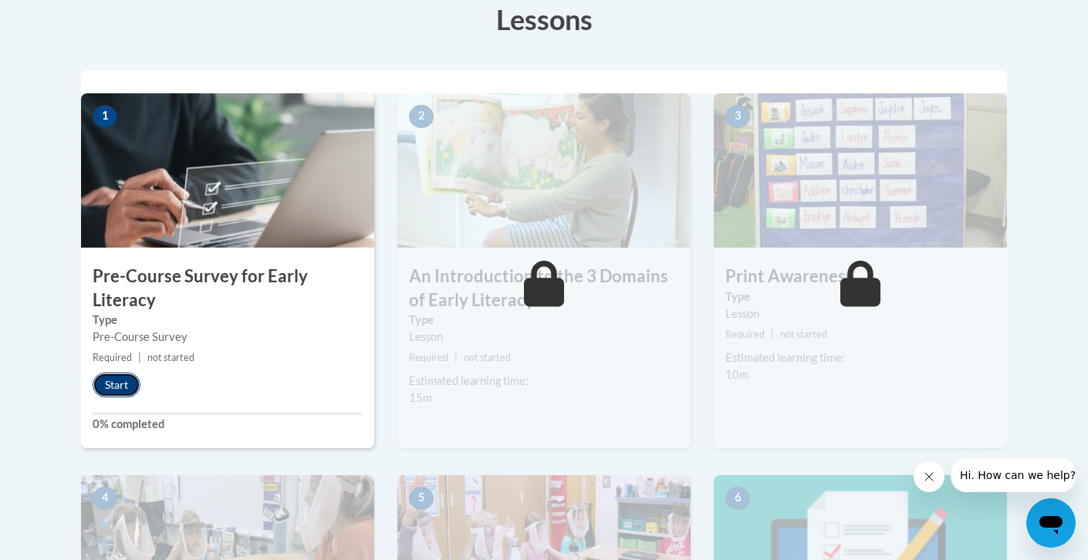
click at [120, 382] on button "Start" at bounding box center [117, 385] width 48 height 25
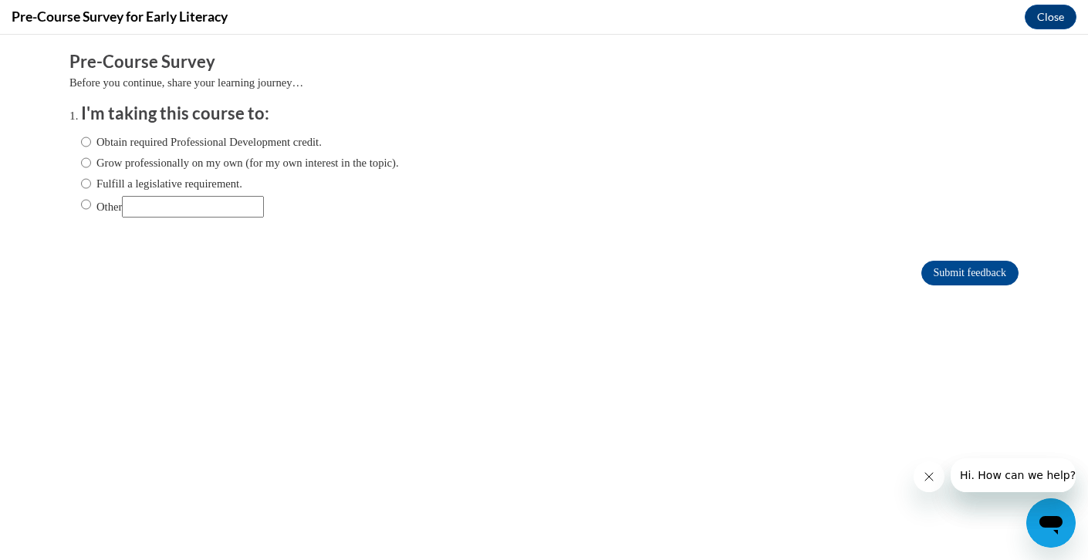
scroll to position [0, 0]
click at [177, 148] on label "Obtain required Professional Development credit." at bounding box center [201, 141] width 241 height 17
click at [91, 148] on input "Obtain required Professional Development credit." at bounding box center [86, 141] width 10 height 17
radio input "true"
click at [289, 164] on label "Grow professionally on my own (for my own interest in the topic)." at bounding box center [240, 162] width 318 height 17
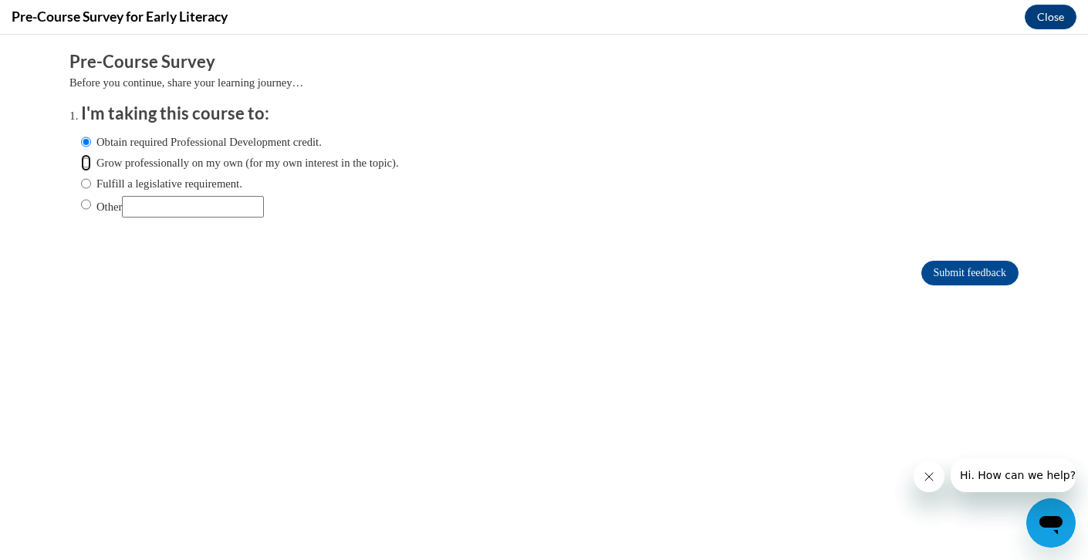
click at [91, 164] on input "Grow professionally on my own (for my own interest in the topic)." at bounding box center [86, 162] width 10 height 17
radio input "true"
click at [206, 141] on label "Obtain required Professional Development credit." at bounding box center [201, 141] width 241 height 17
click at [91, 141] on input "Obtain required Professional Development credit." at bounding box center [86, 141] width 10 height 17
radio input "true"
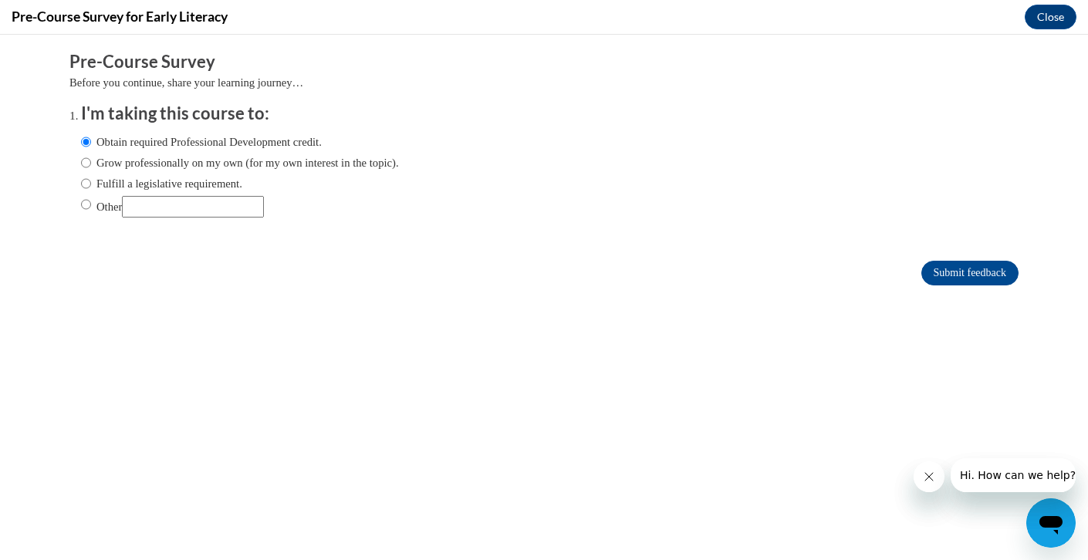
click at [194, 185] on label "Fulfill a legislative requirement." at bounding box center [161, 183] width 161 height 17
click at [91, 185] on input "Fulfill a legislative requirement." at bounding box center [86, 183] width 10 height 17
radio input "true"
click at [965, 270] on input "Submit feedback" at bounding box center [969, 273] width 97 height 25
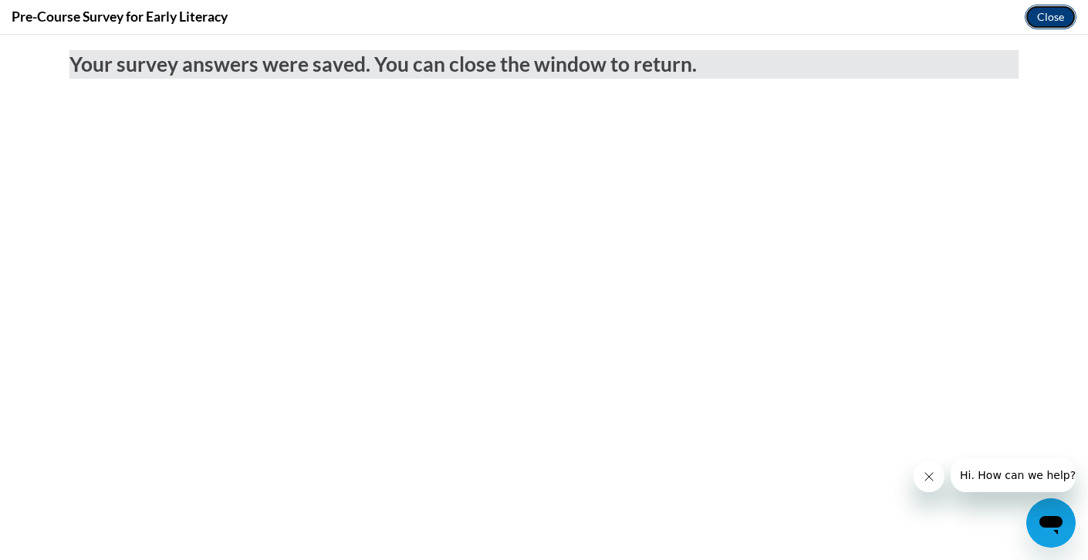
click at [1048, 22] on button "Close" at bounding box center [1051, 17] width 52 height 25
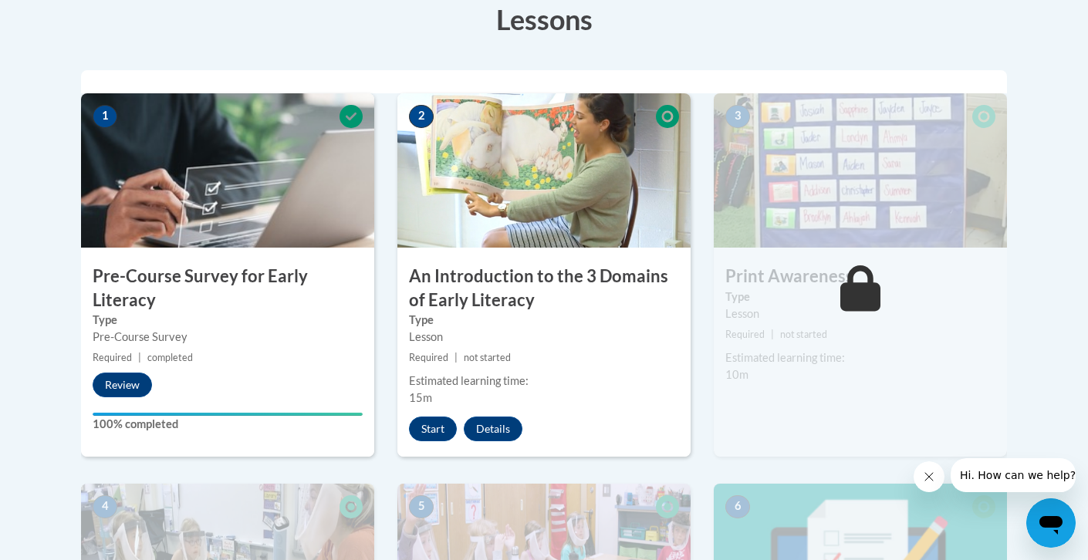
click at [931, 478] on icon "Close message from company" at bounding box center [929, 477] width 12 height 12
click at [120, 373] on button "Review" at bounding box center [122, 385] width 59 height 25
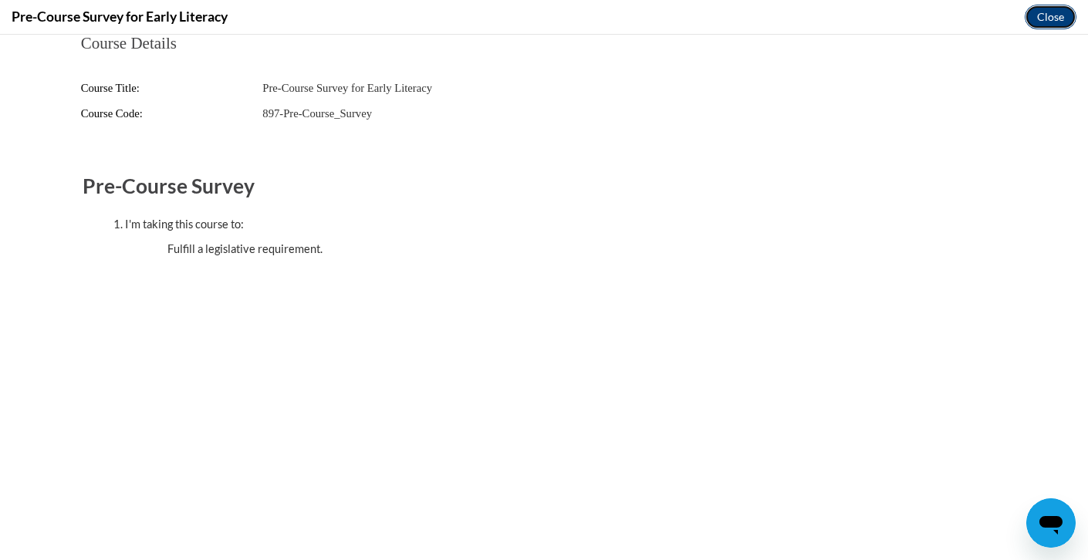
click at [1040, 18] on button "Close" at bounding box center [1051, 17] width 52 height 25
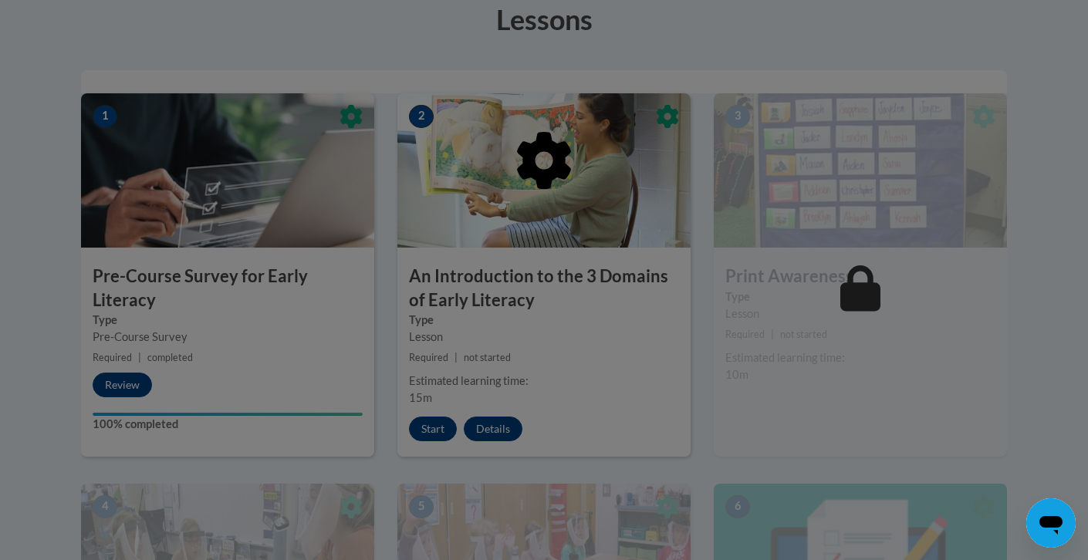
click at [438, 434] on div at bounding box center [544, 280] width 1088 height 560
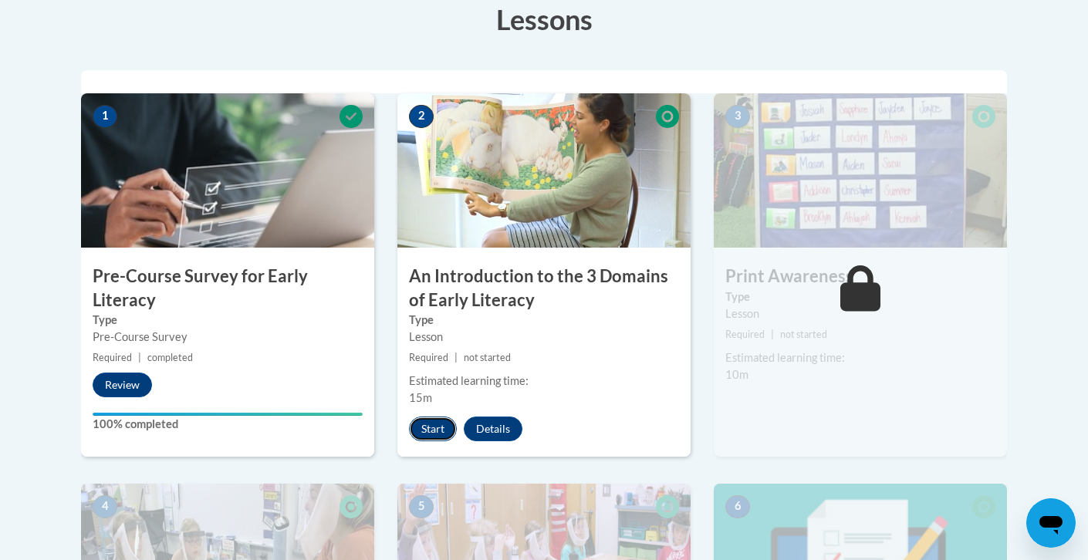
click at [425, 428] on button "Start" at bounding box center [433, 429] width 48 height 25
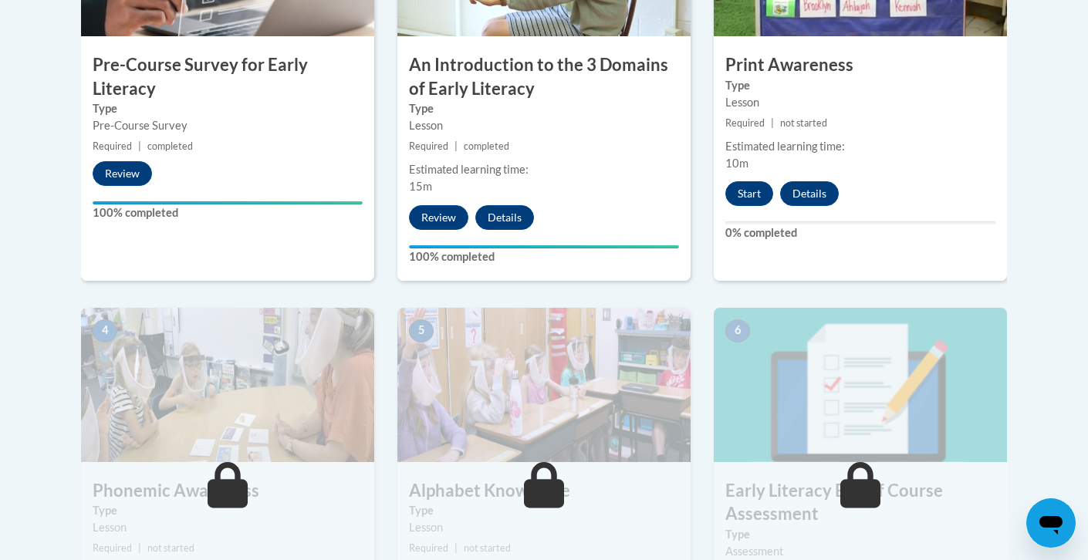
scroll to position [627, 0]
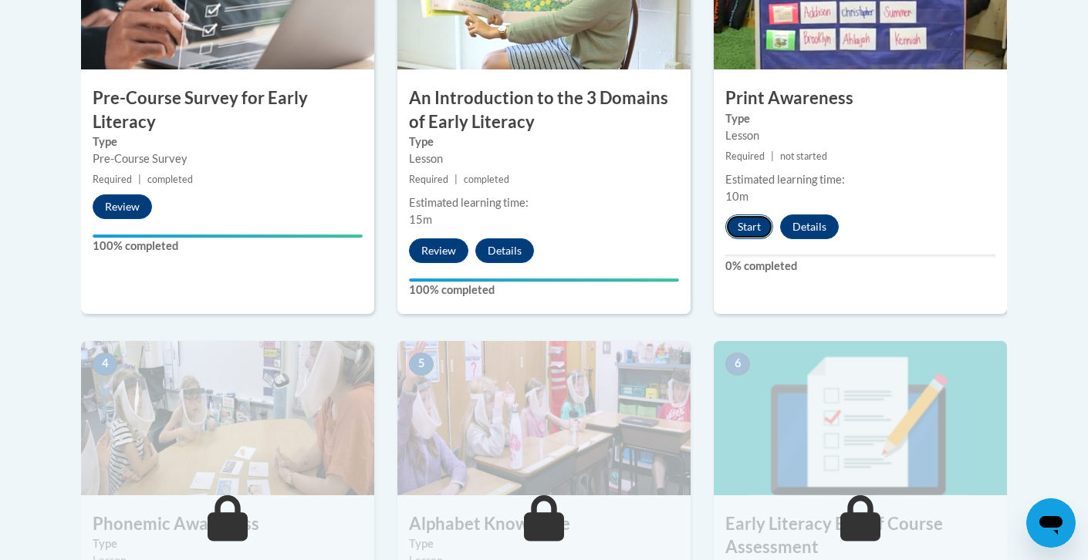
click at [747, 229] on button "Start" at bounding box center [749, 227] width 48 height 25
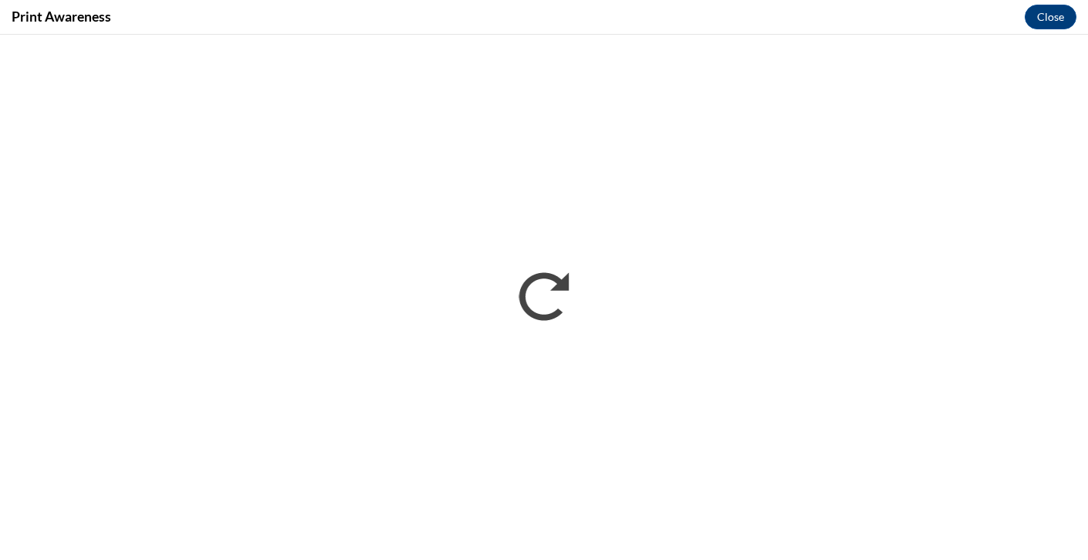
scroll to position [0, 0]
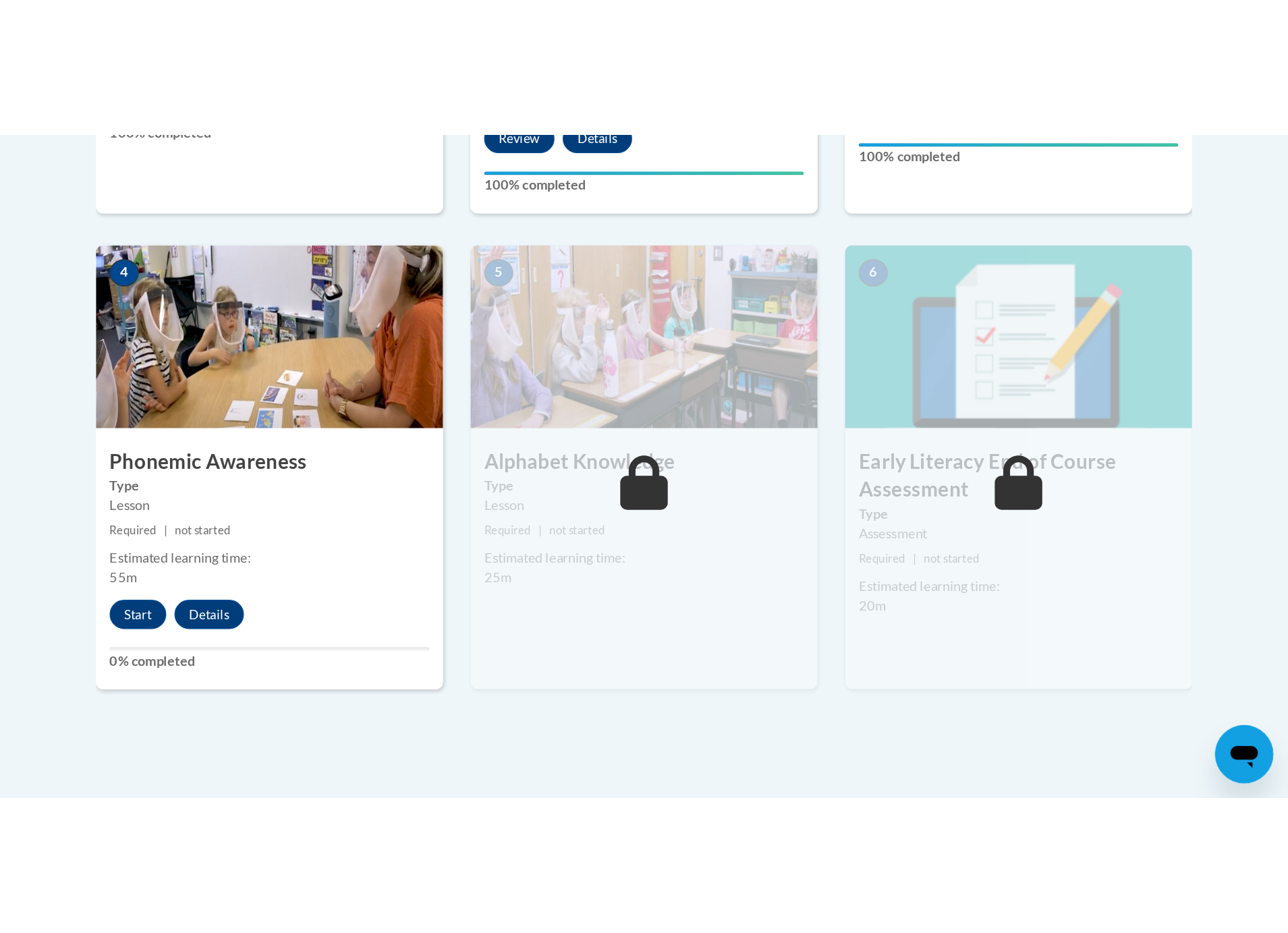
scroll to position [586, 0]
